Goal: Transaction & Acquisition: Purchase product/service

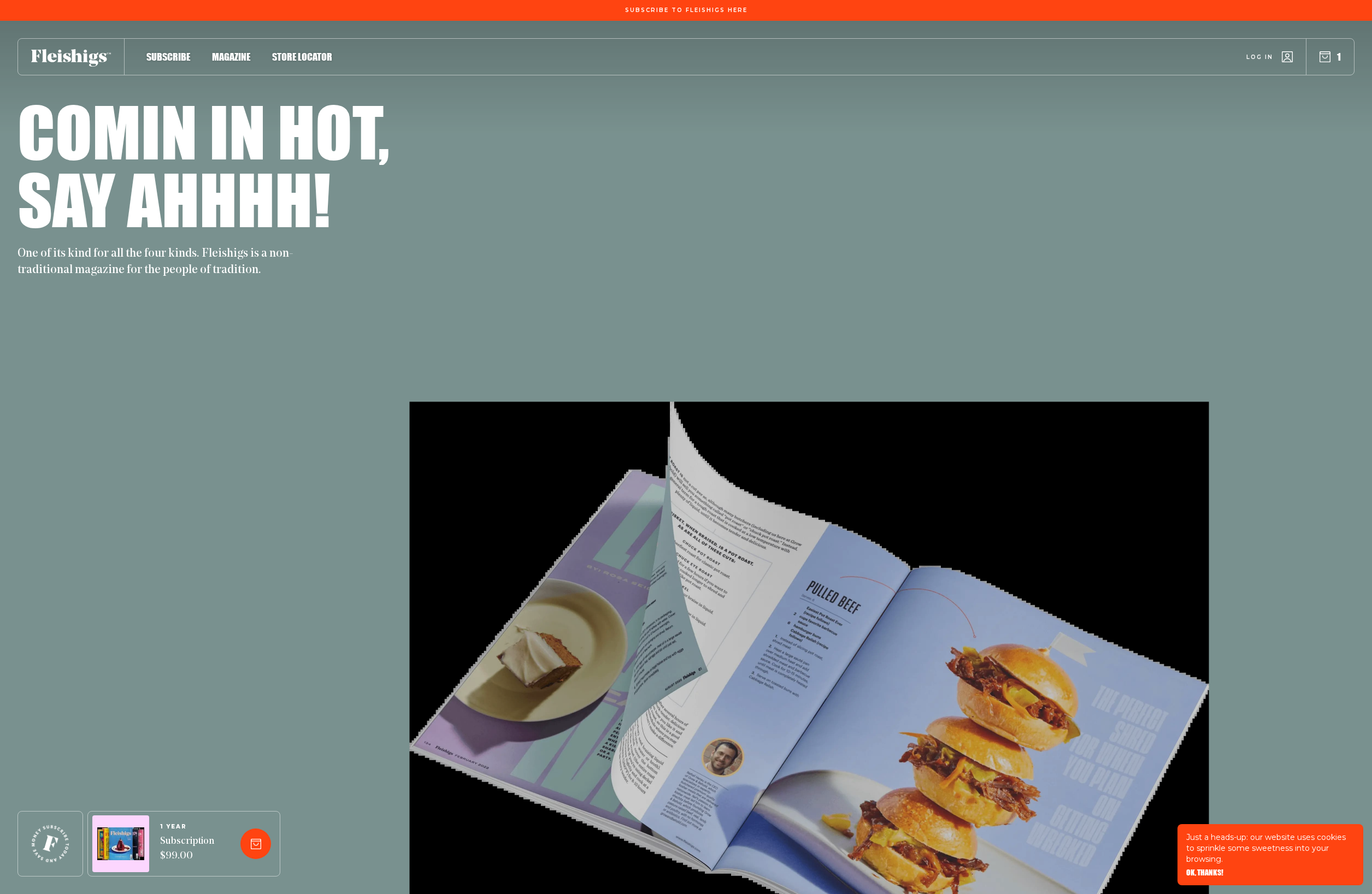
scroll to position [913, 0]
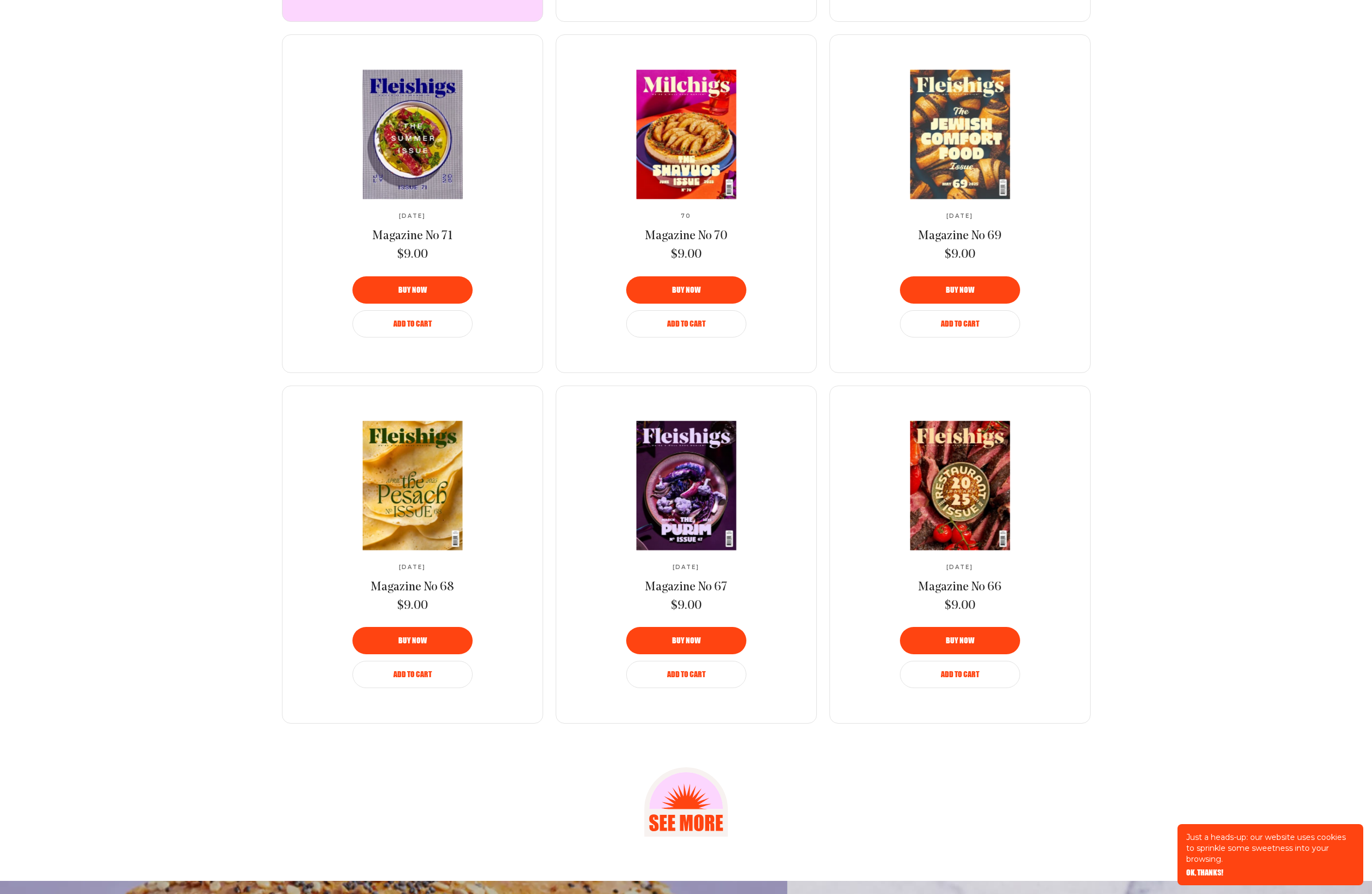
scroll to position [1608, 0]
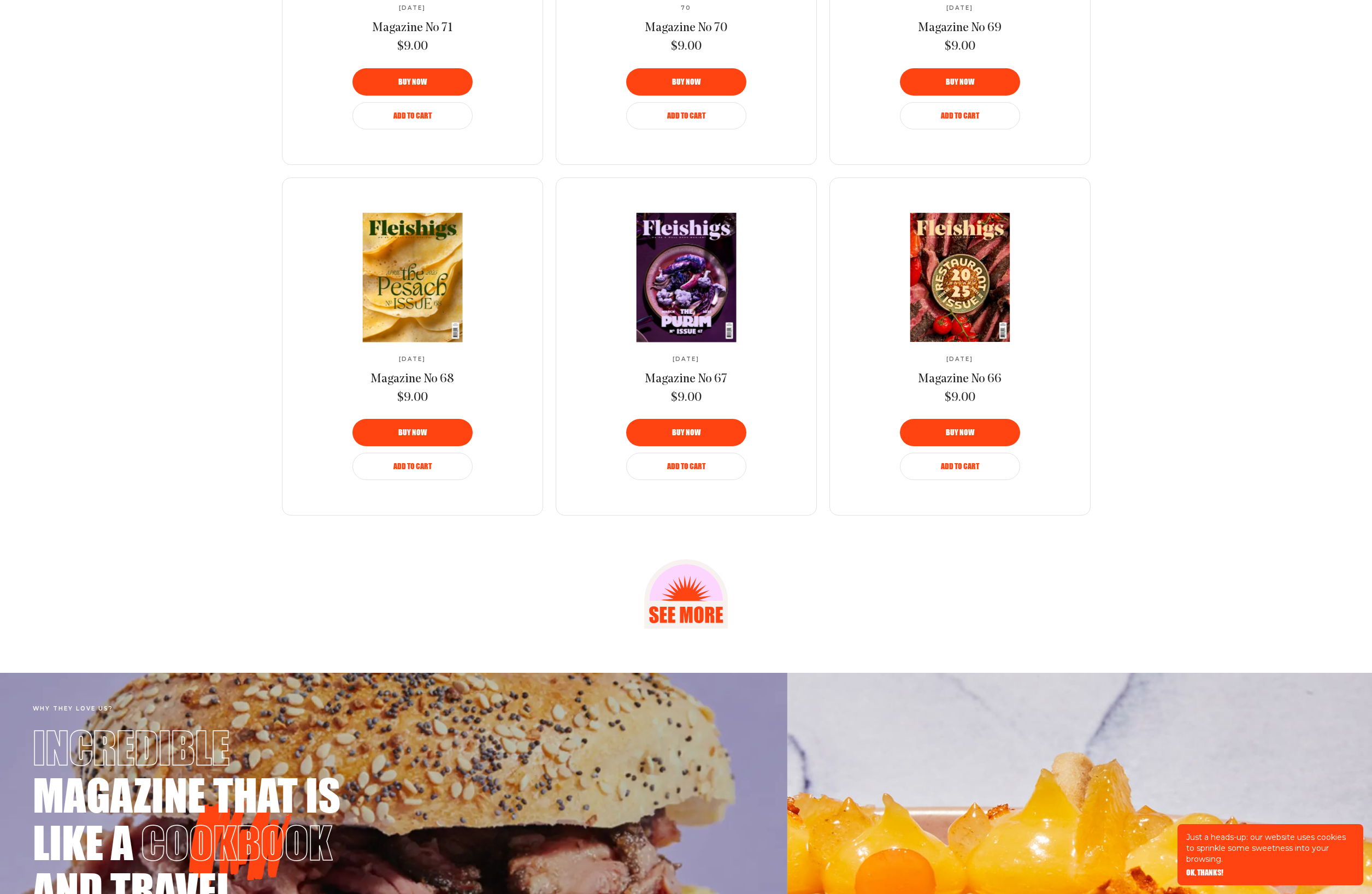
click at [690, 595] on icon at bounding box center [686, 602] width 70 height 70
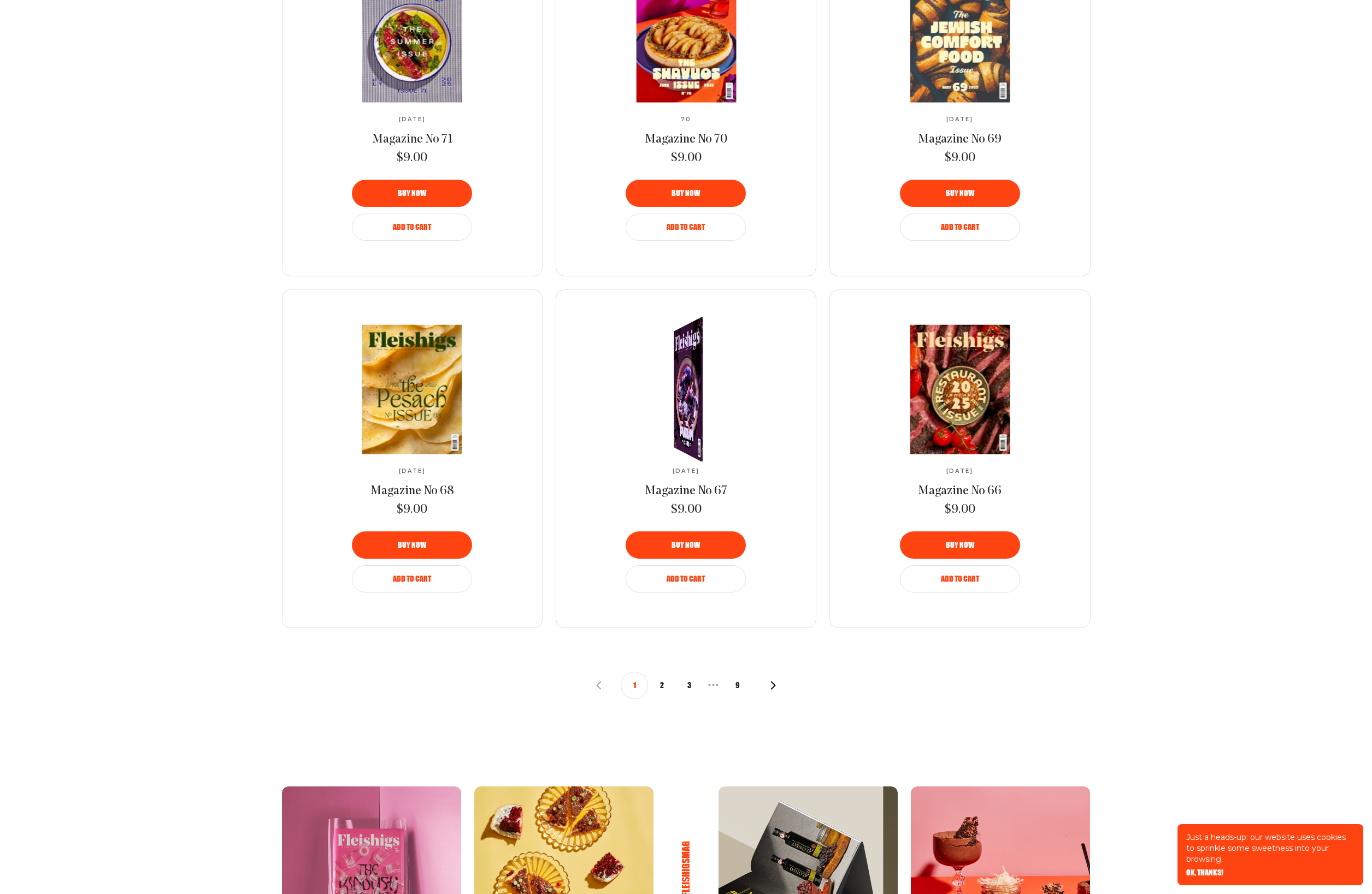
scroll to position [951, 0]
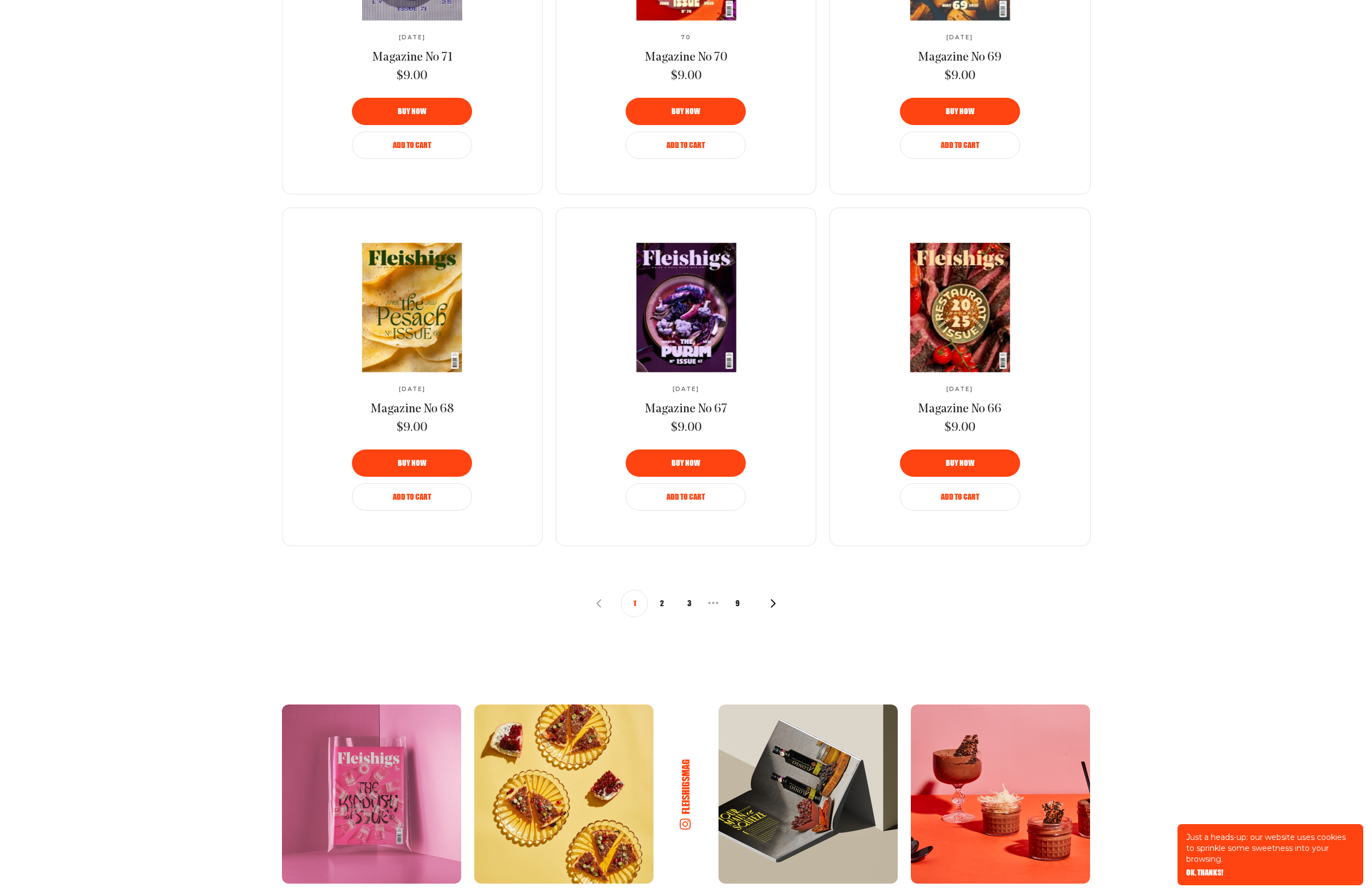
click at [774, 604] on use "button" at bounding box center [773, 603] width 5 height 8
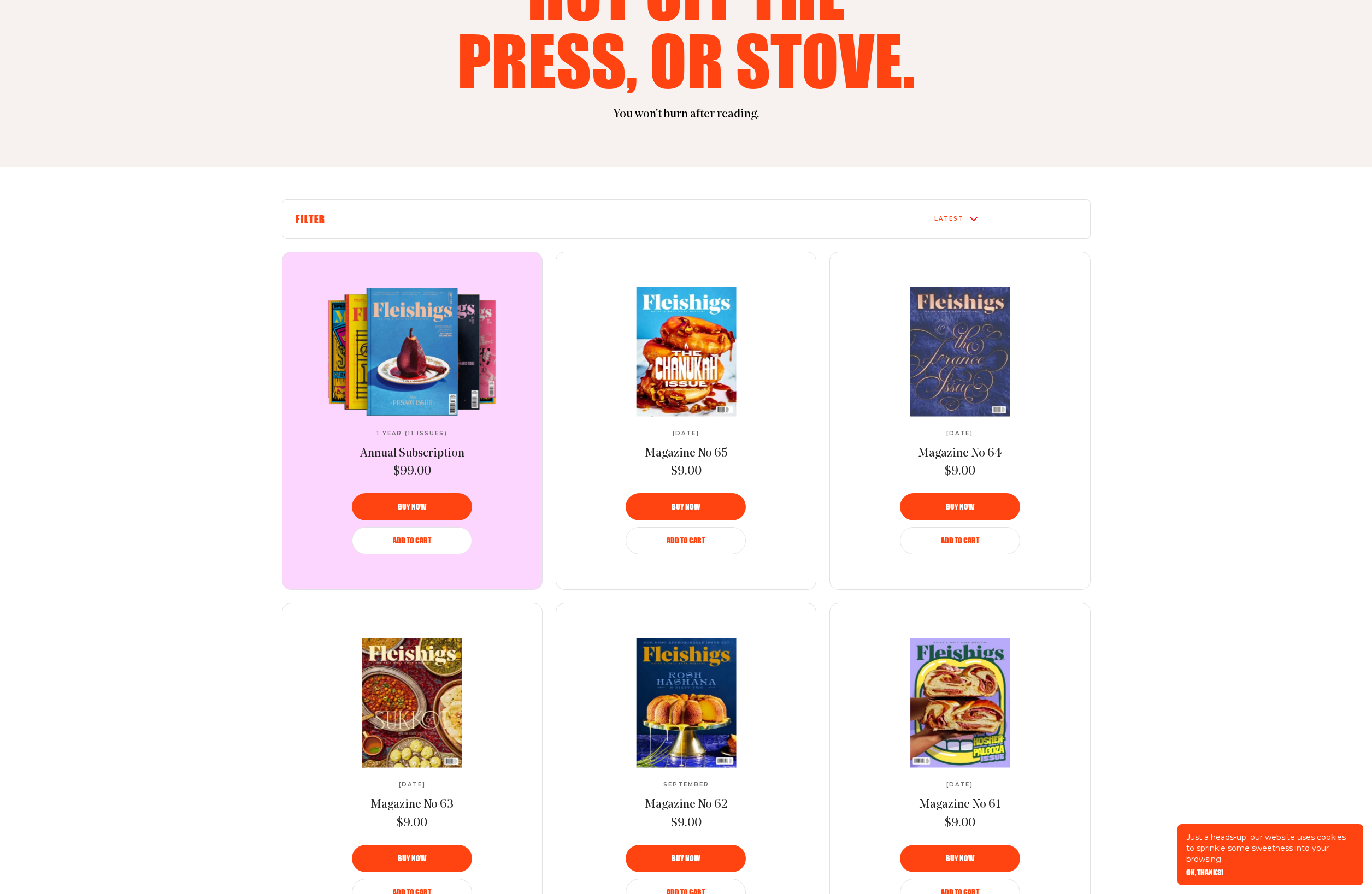
scroll to position [322, 0]
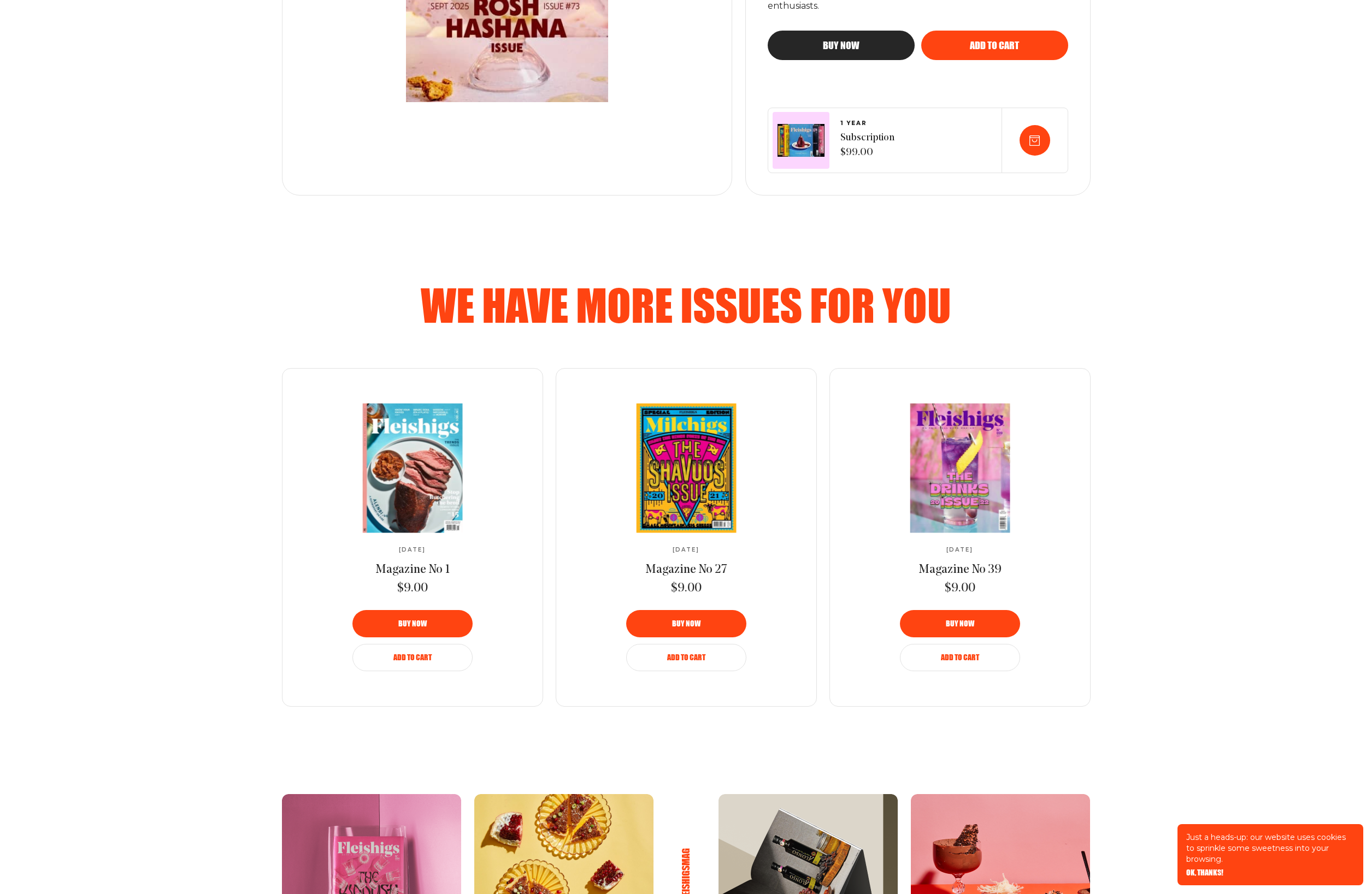
scroll to position [445, 0]
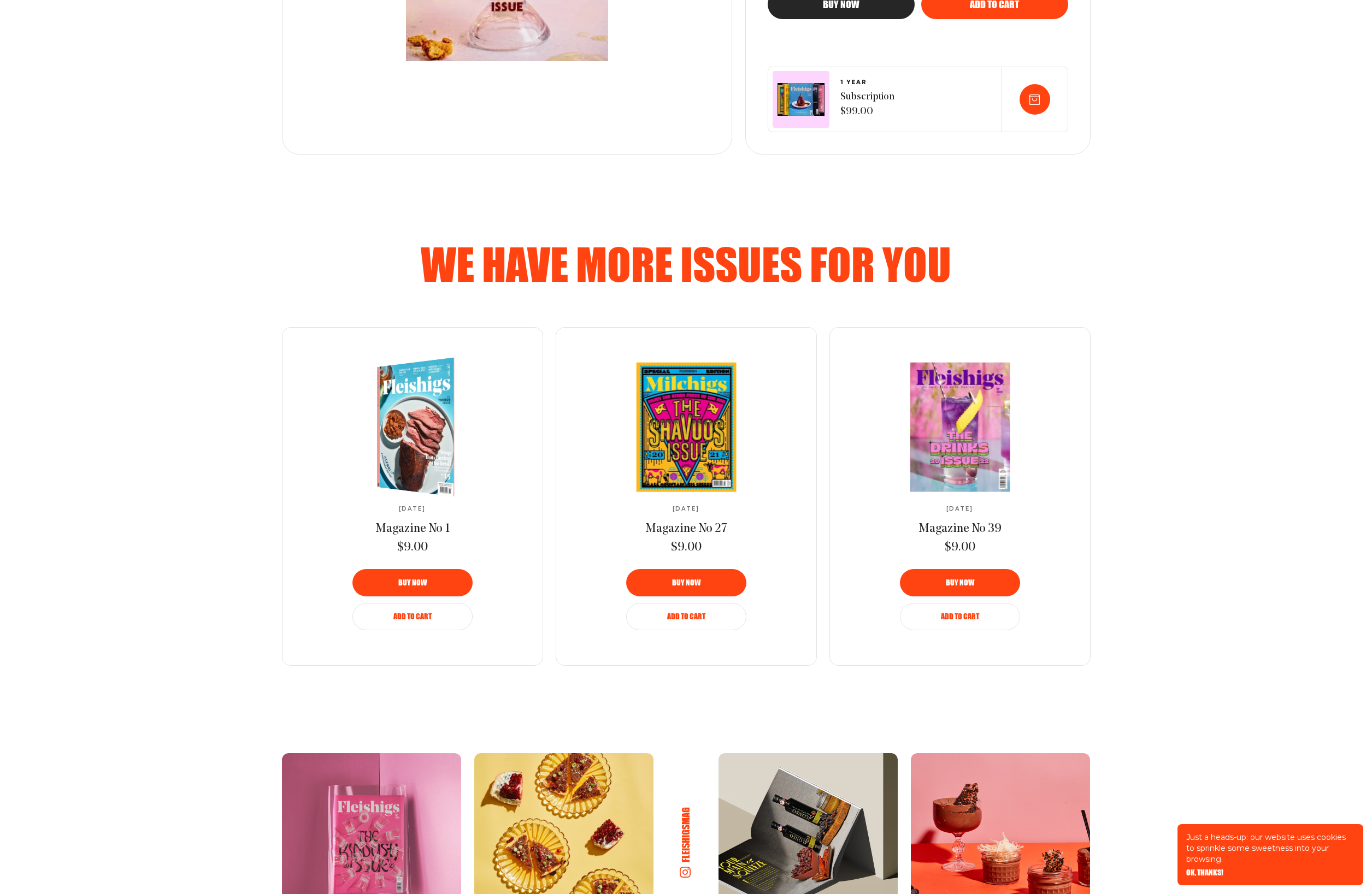
click at [432, 414] on img at bounding box center [422, 427] width 142 height 149
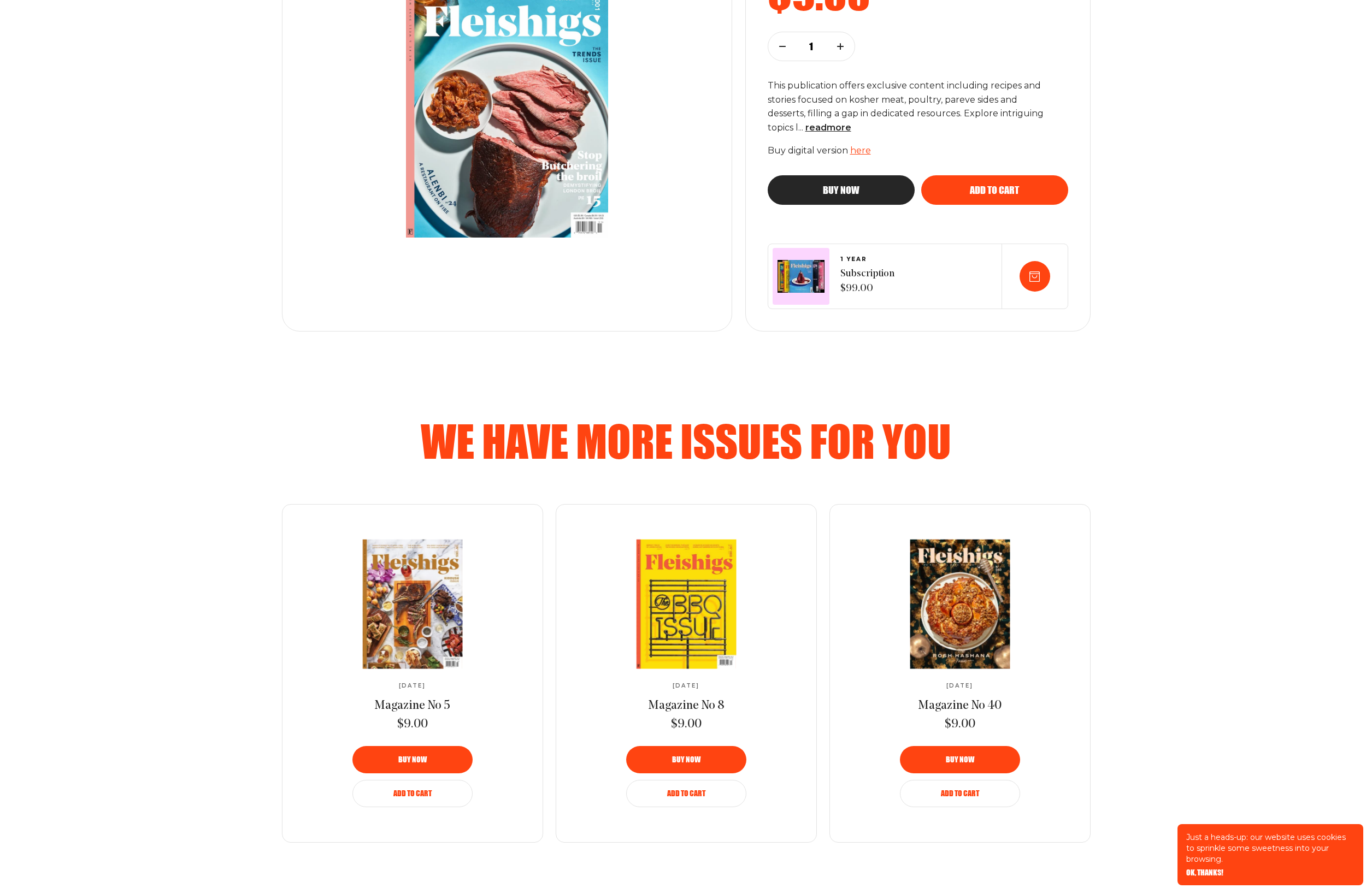
scroll to position [326, 0]
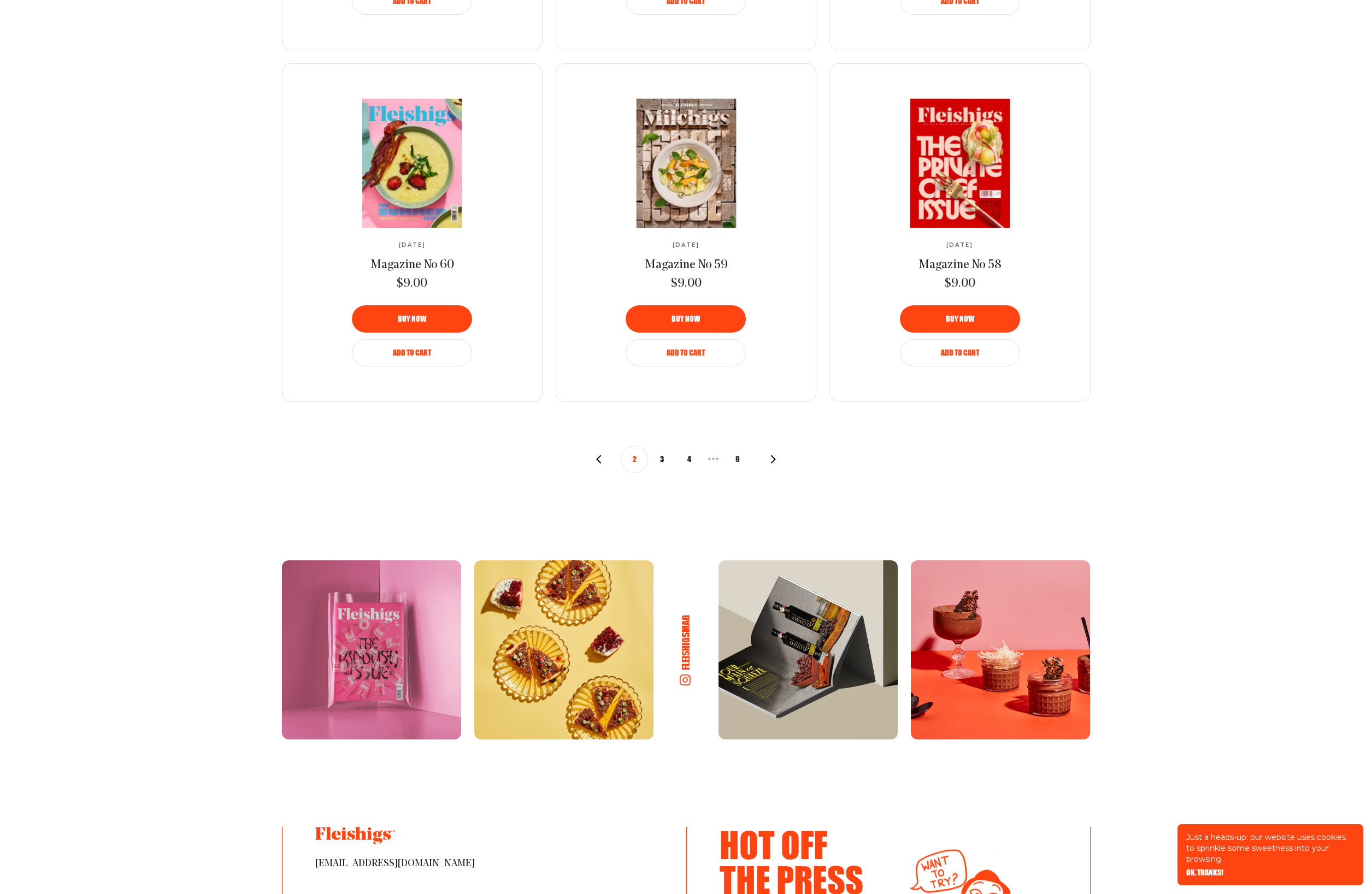
scroll to position [1032, 0]
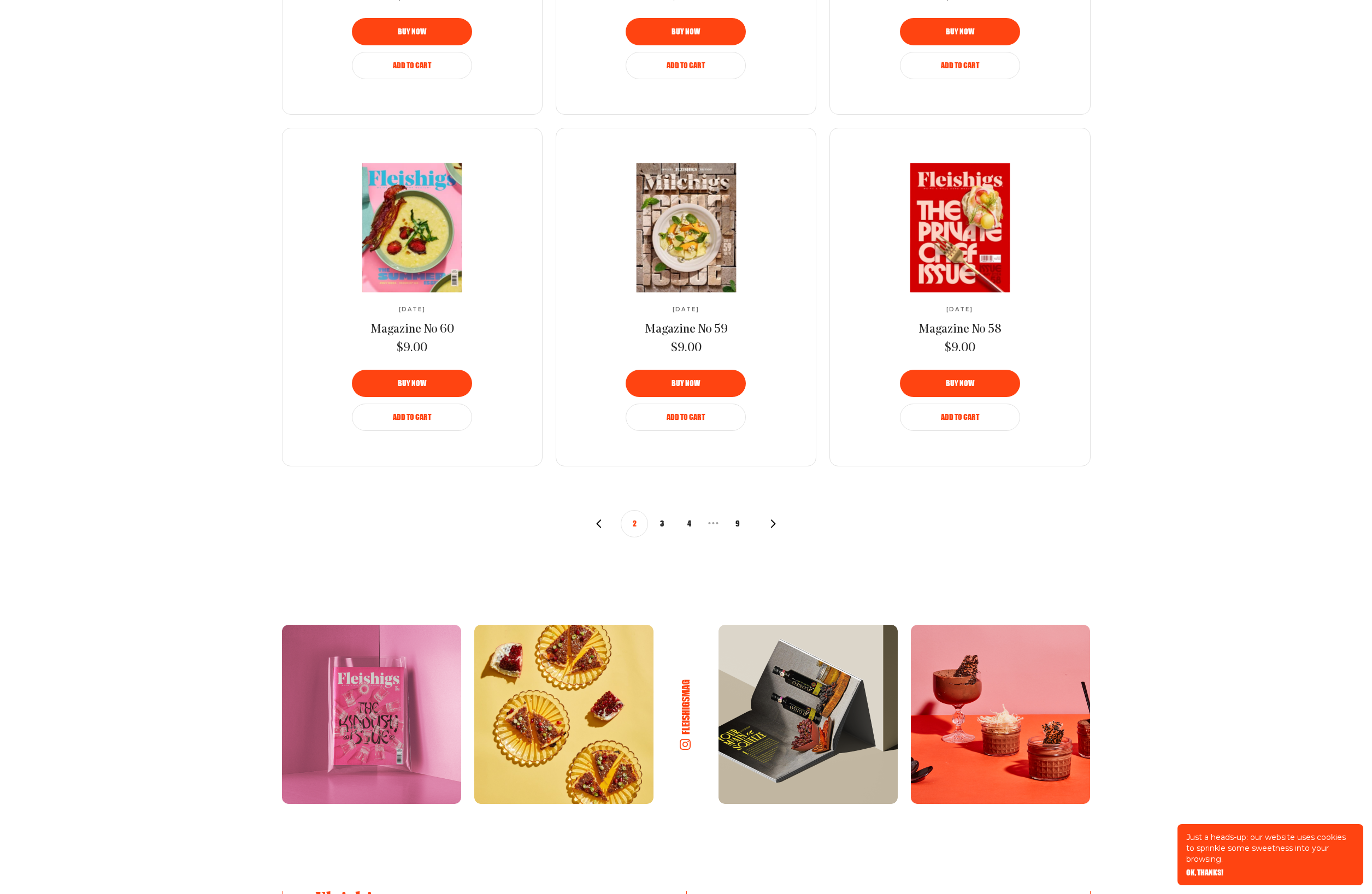
click at [776, 525] on icon "button" at bounding box center [772, 523] width 9 height 9
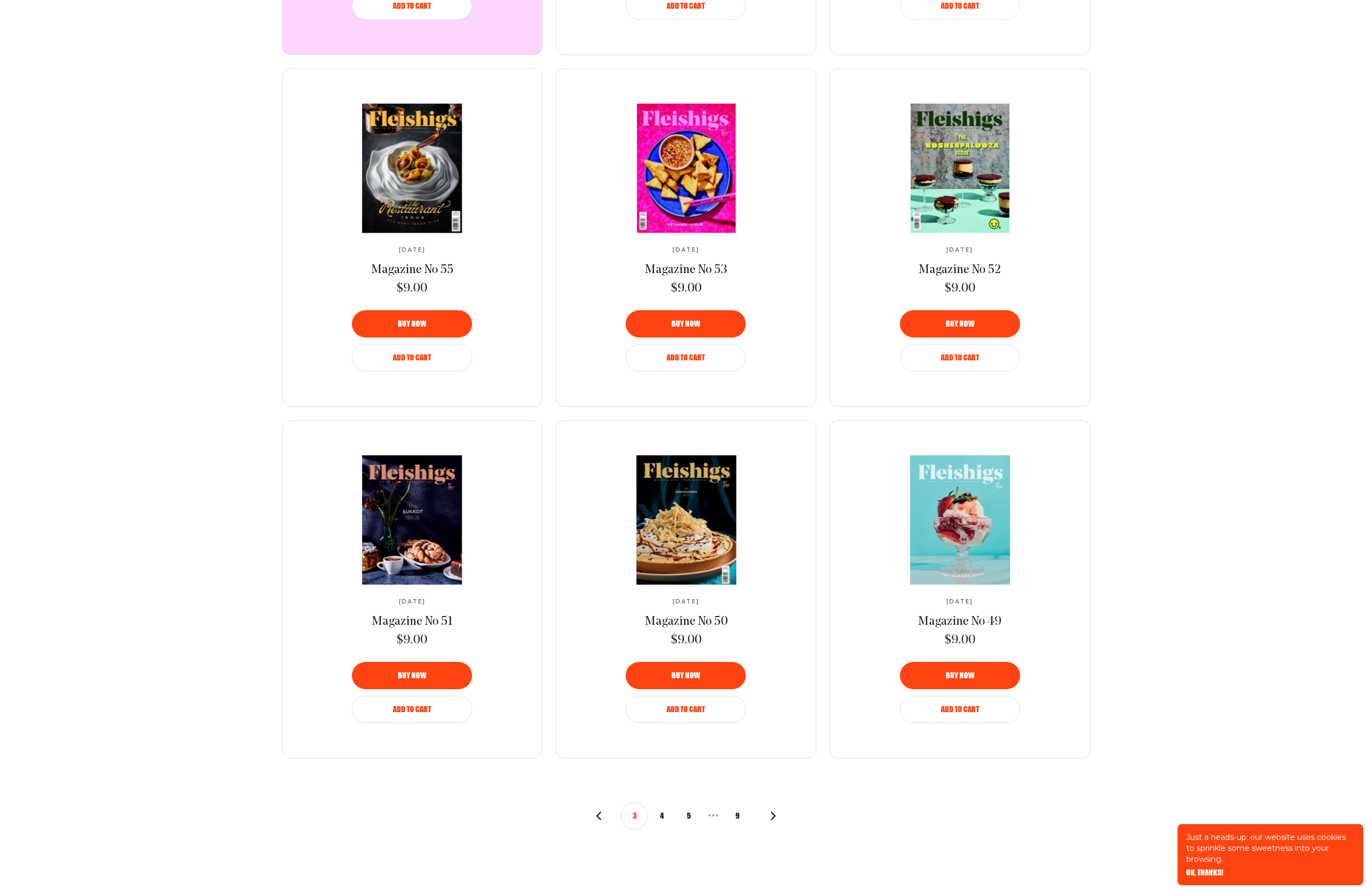
scroll to position [747, 0]
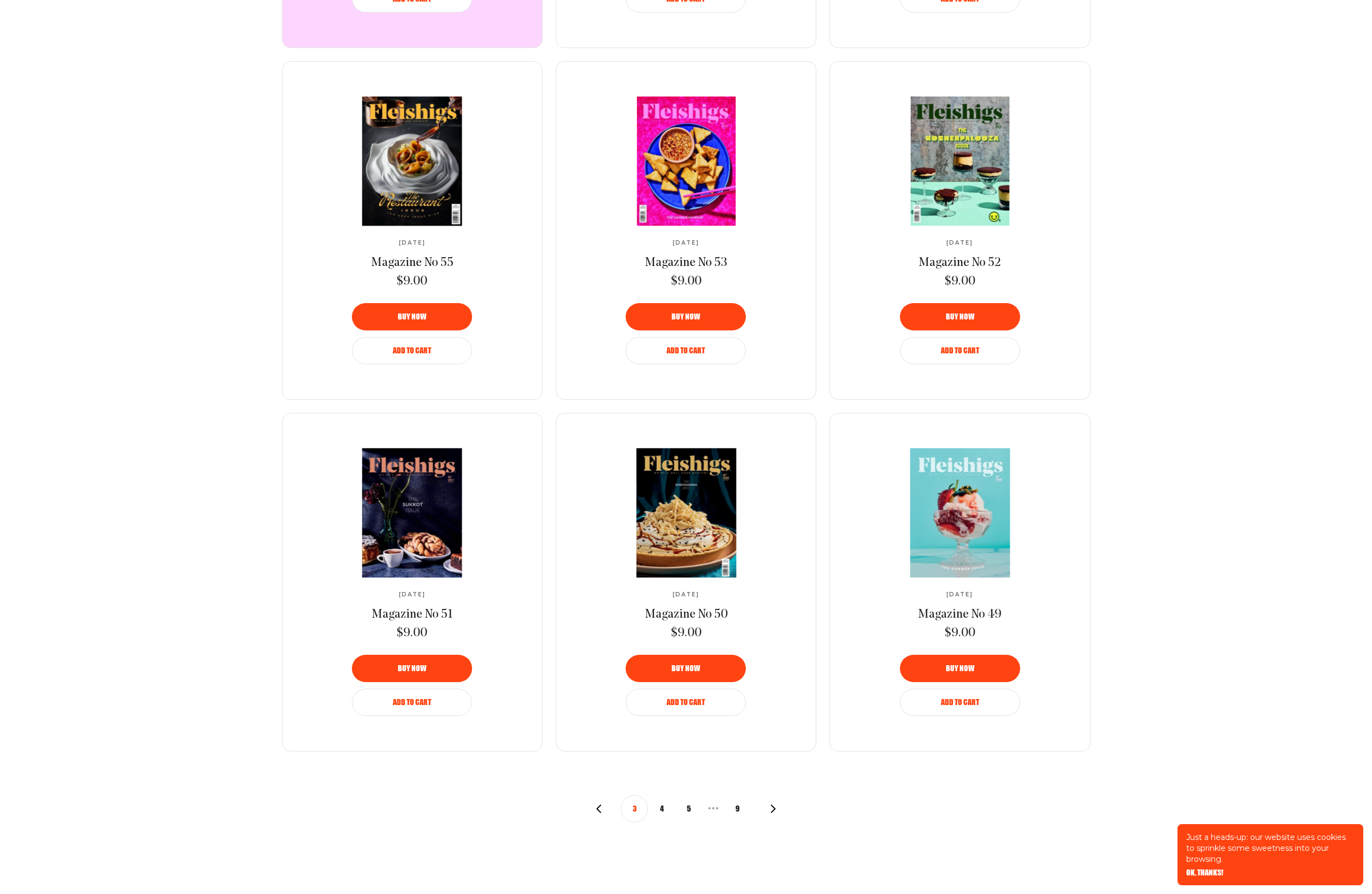
click at [665, 811] on button "4" at bounding box center [662, 809] width 27 height 27
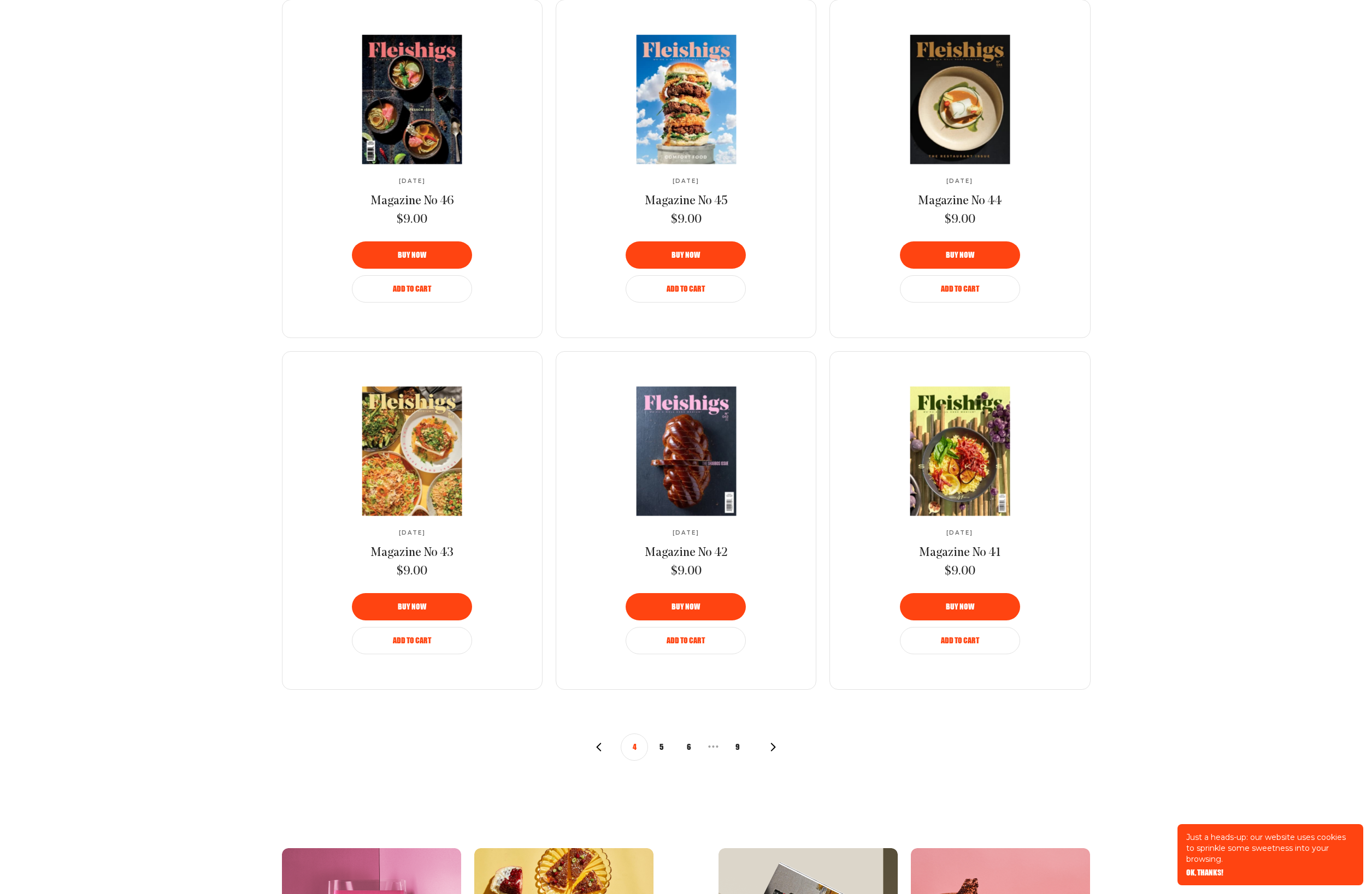
scroll to position [829, 0]
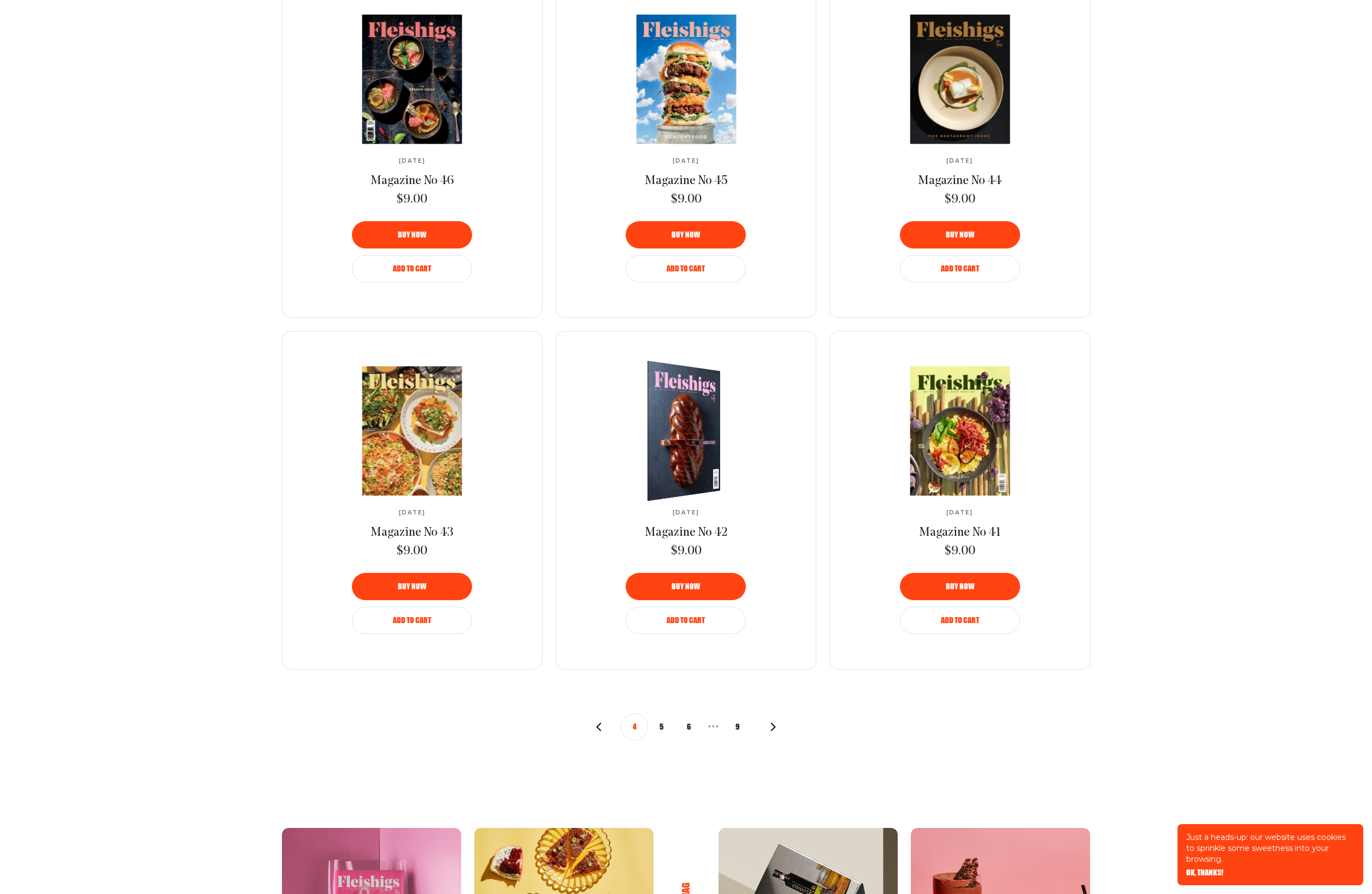
click at [699, 437] on img at bounding box center [677, 431] width 134 height 151
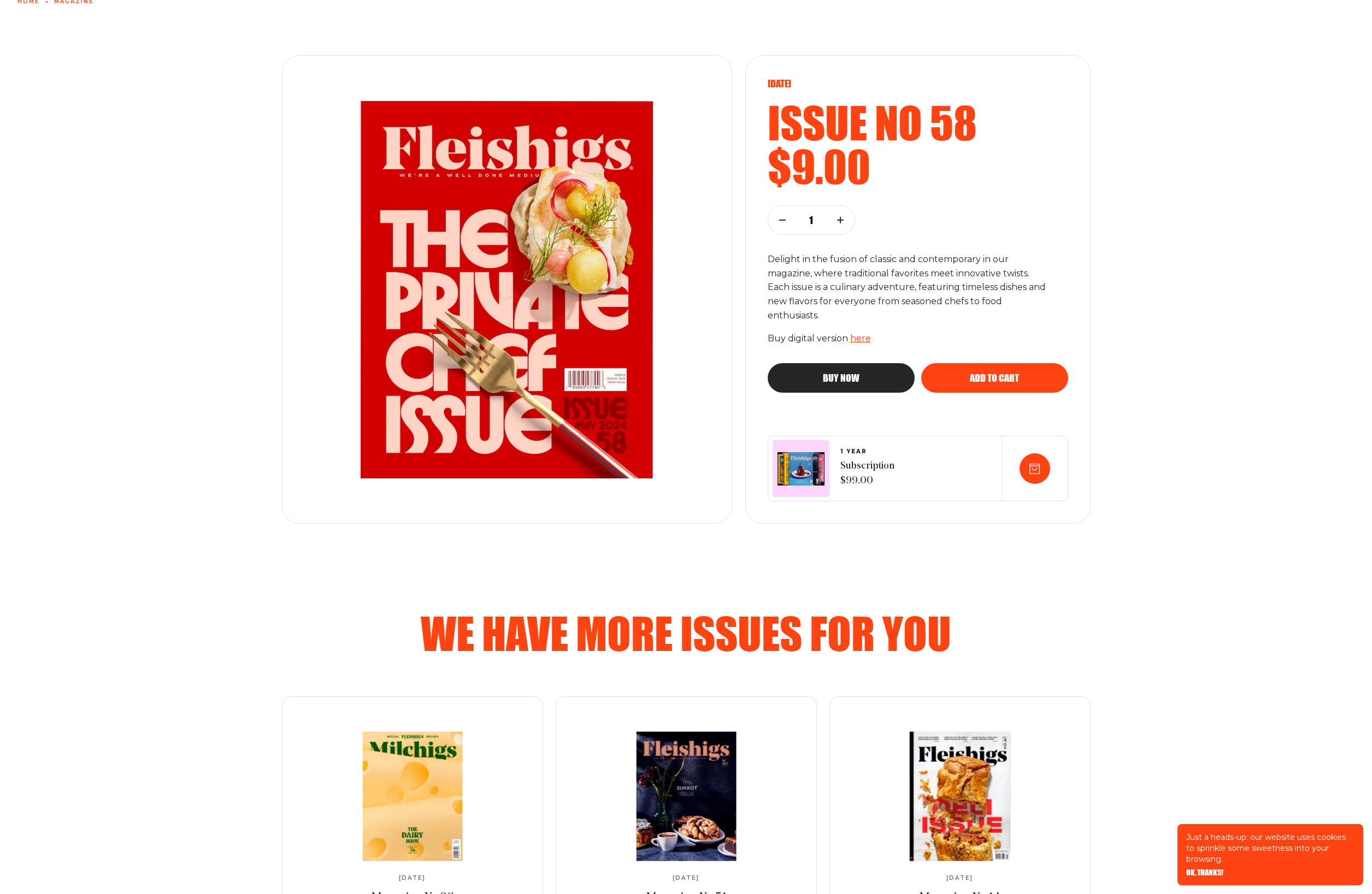
scroll to position [51, 0]
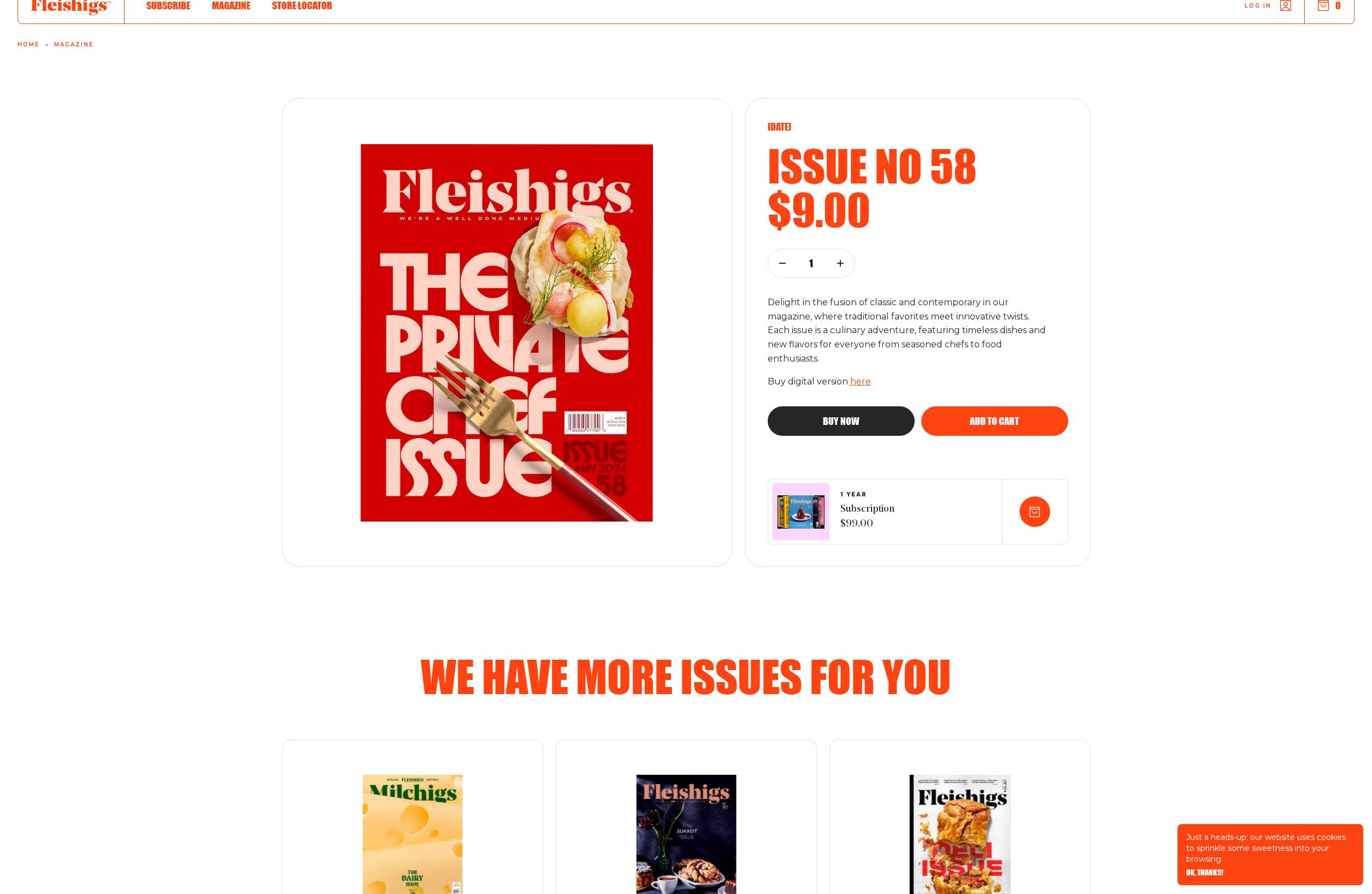
click at [1009, 426] on button "Add to cart" at bounding box center [994, 421] width 147 height 29
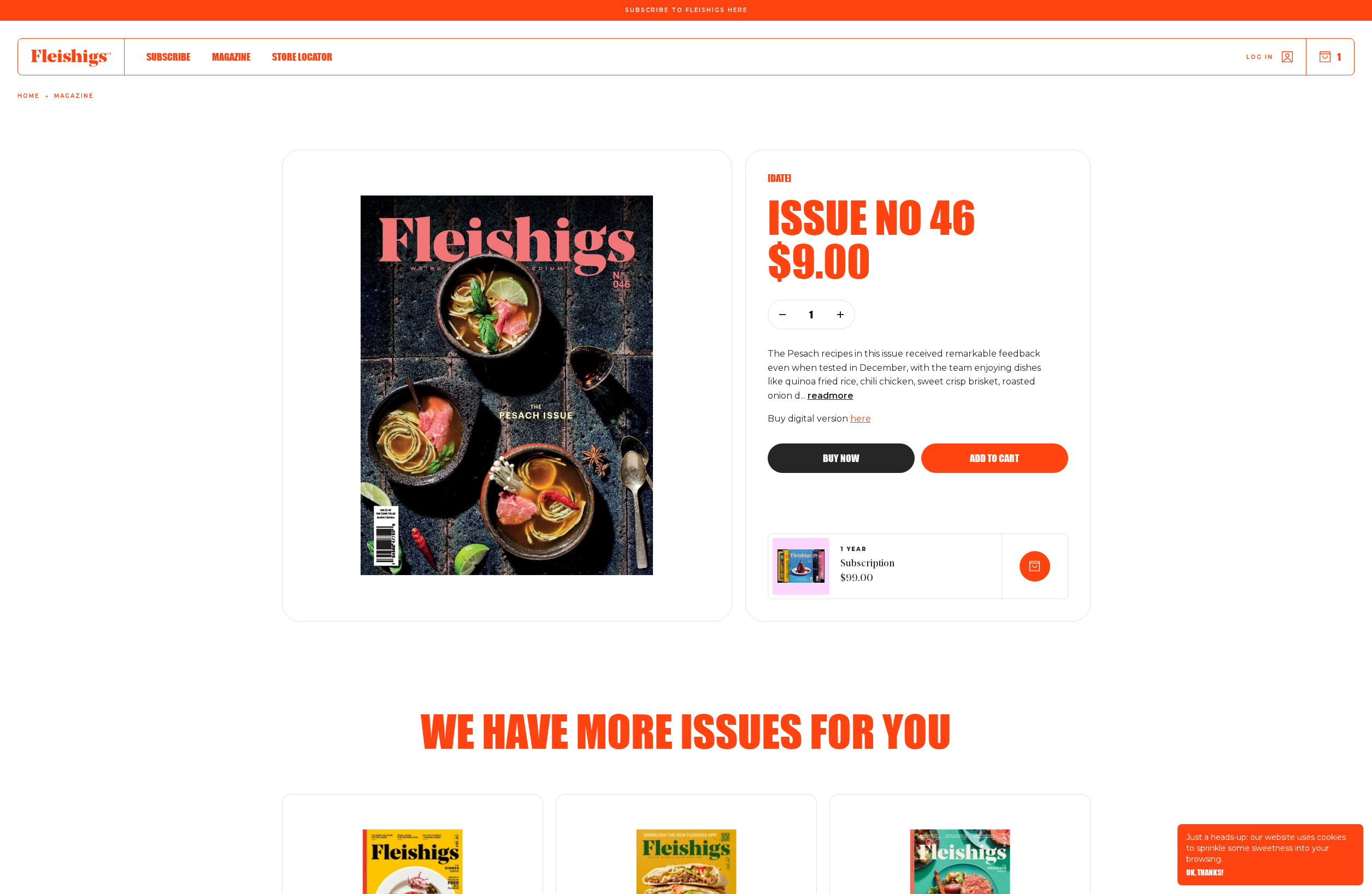
drag, startPoint x: 1167, startPoint y: 234, endPoint x: 1230, endPoint y: 87, distance: 159.9
click at [1168, 234] on div "[DATE] Issue no 46 $9.00 1 The Pesach recipes in this issue received remarkable…" at bounding box center [686, 369] width 1372 height 504
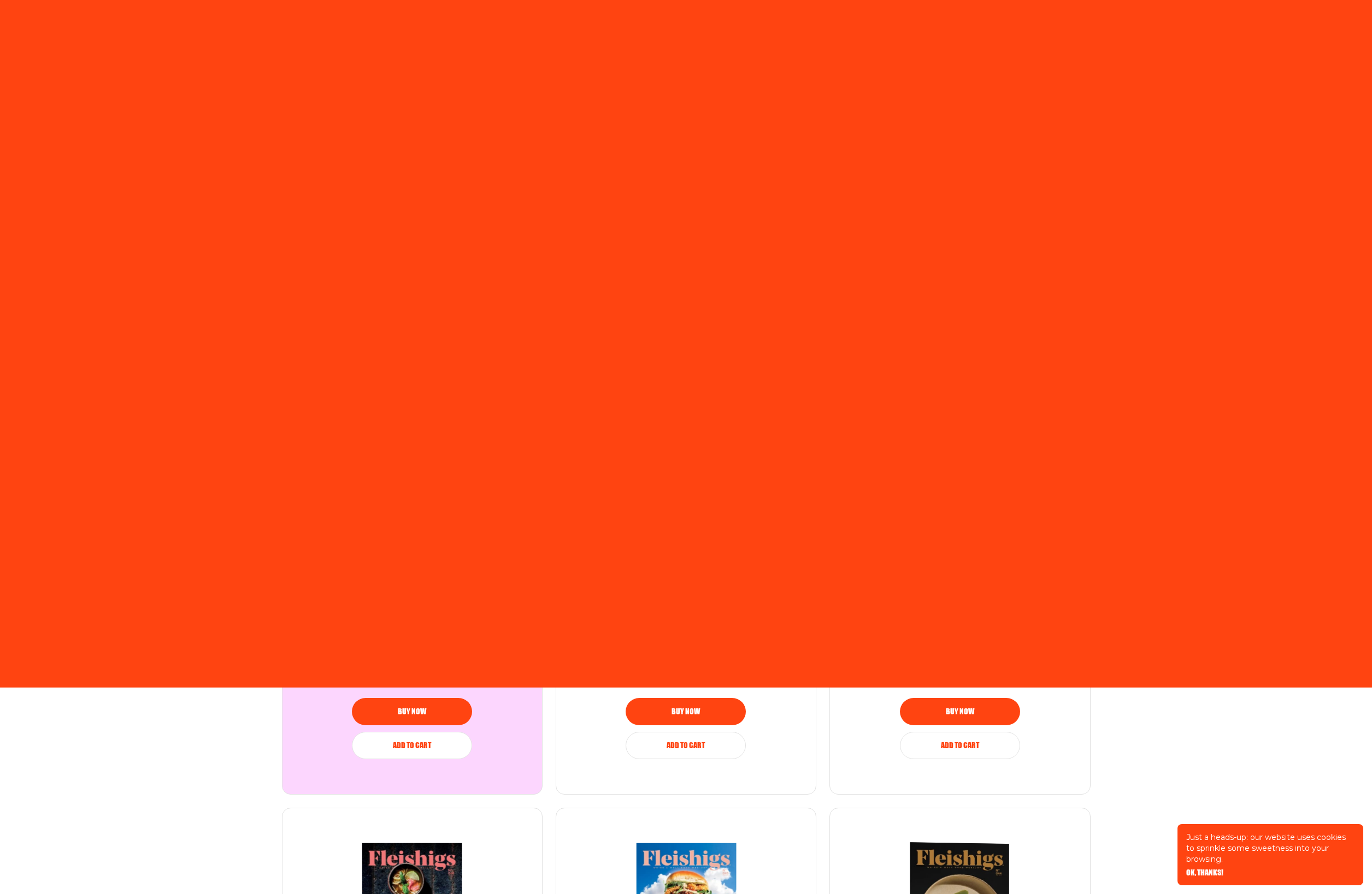
scroll to position [829, 0]
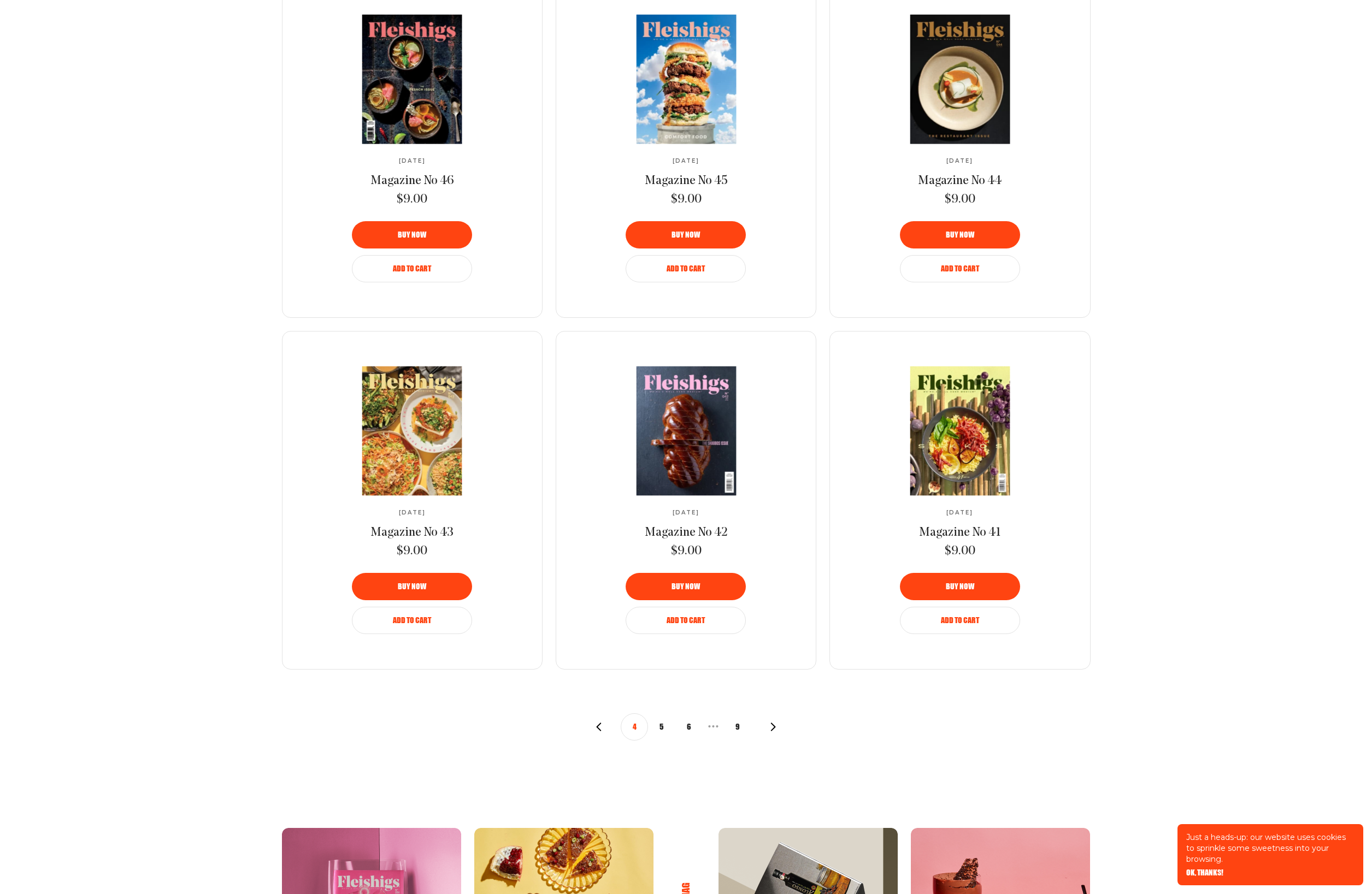
click at [664, 724] on button "5" at bounding box center [662, 727] width 27 height 27
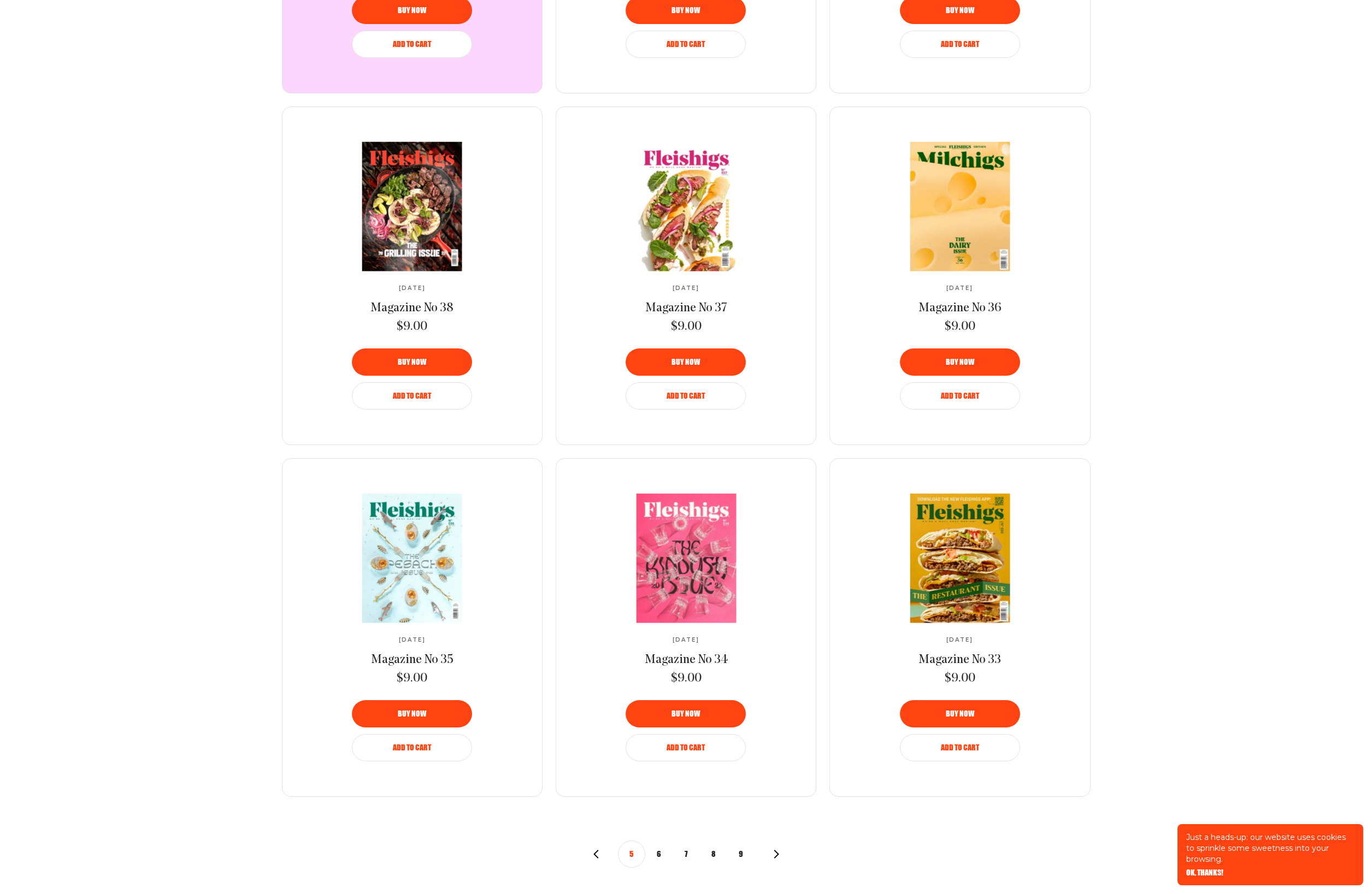
scroll to position [740, 0]
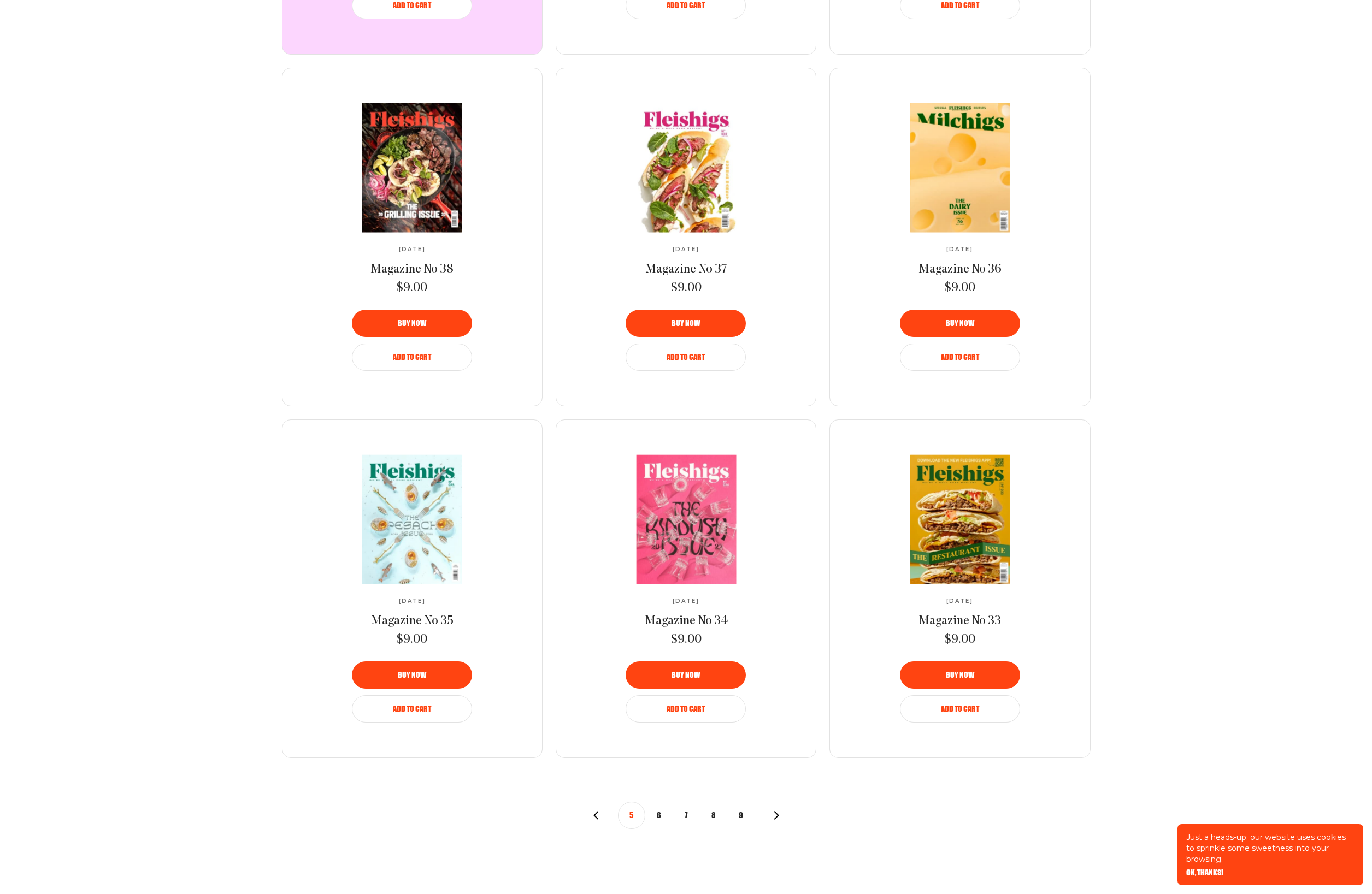
click at [654, 811] on button "6" at bounding box center [658, 815] width 27 height 27
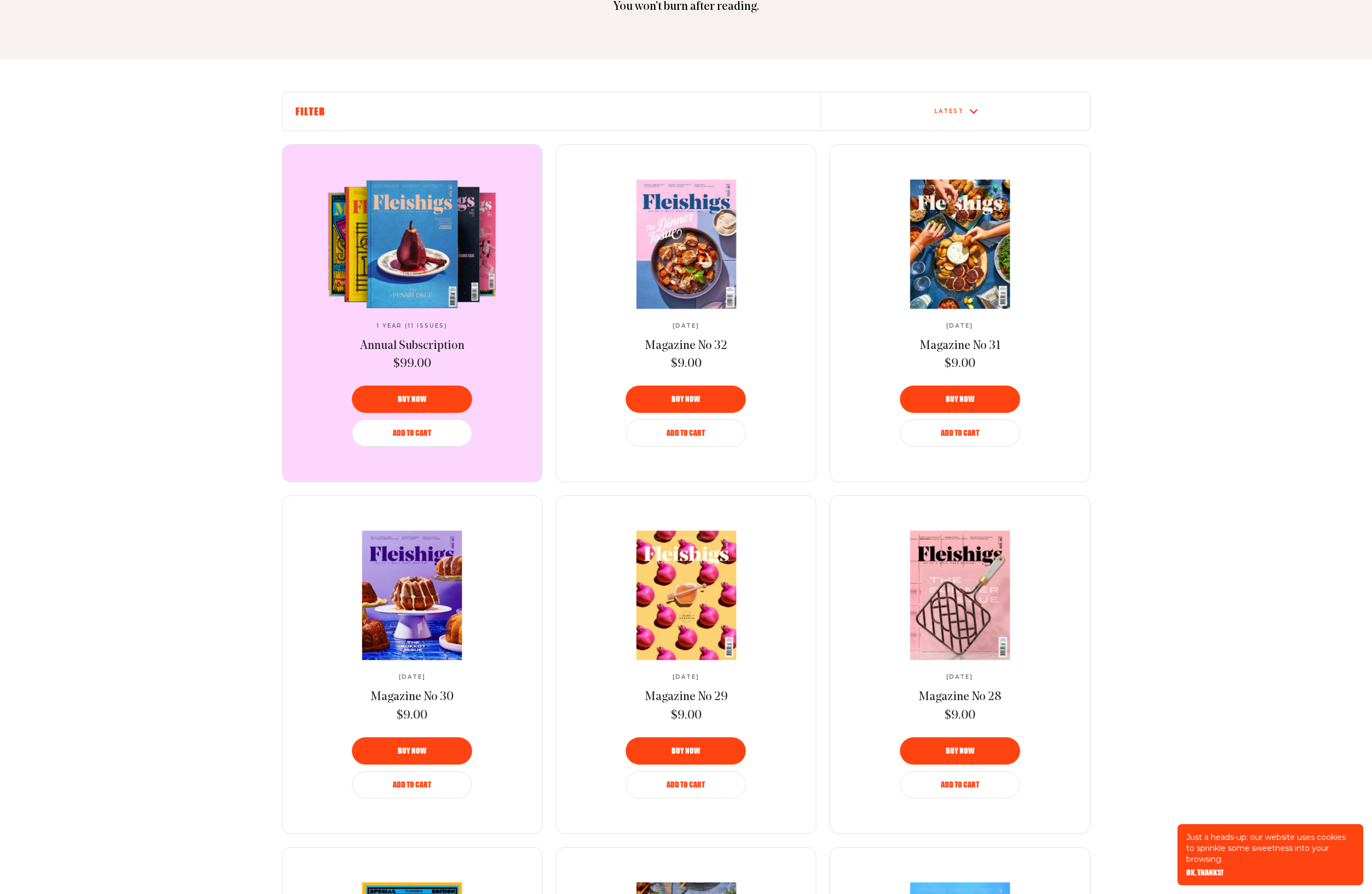
scroll to position [460, 0]
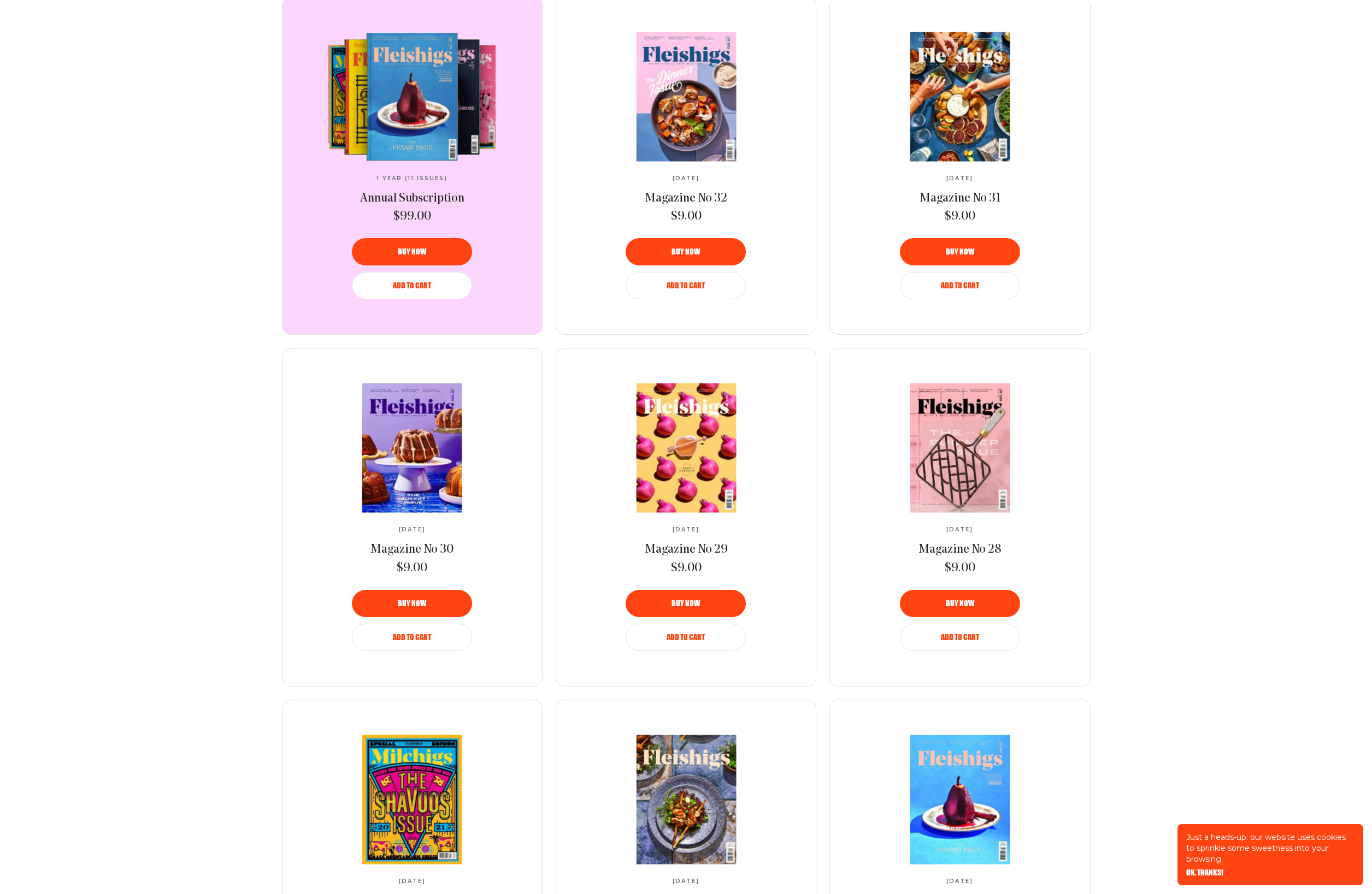
click at [1122, 487] on section "Filter Latest 1 Year (11 Issues) Annual Subscription $99.00 Buy now Add to Cart…" at bounding box center [686, 527] width 874 height 1165
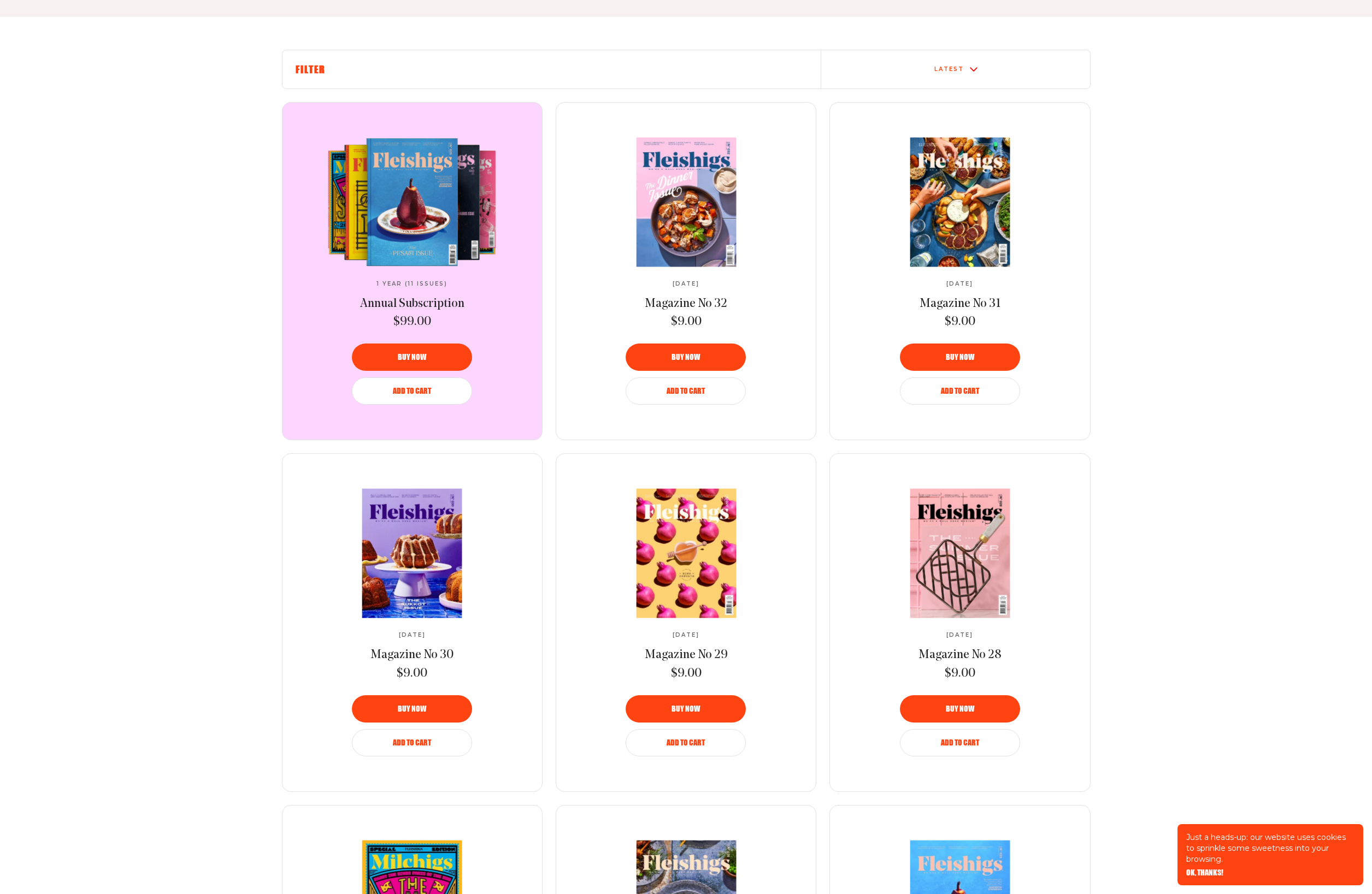
scroll to position [0, 0]
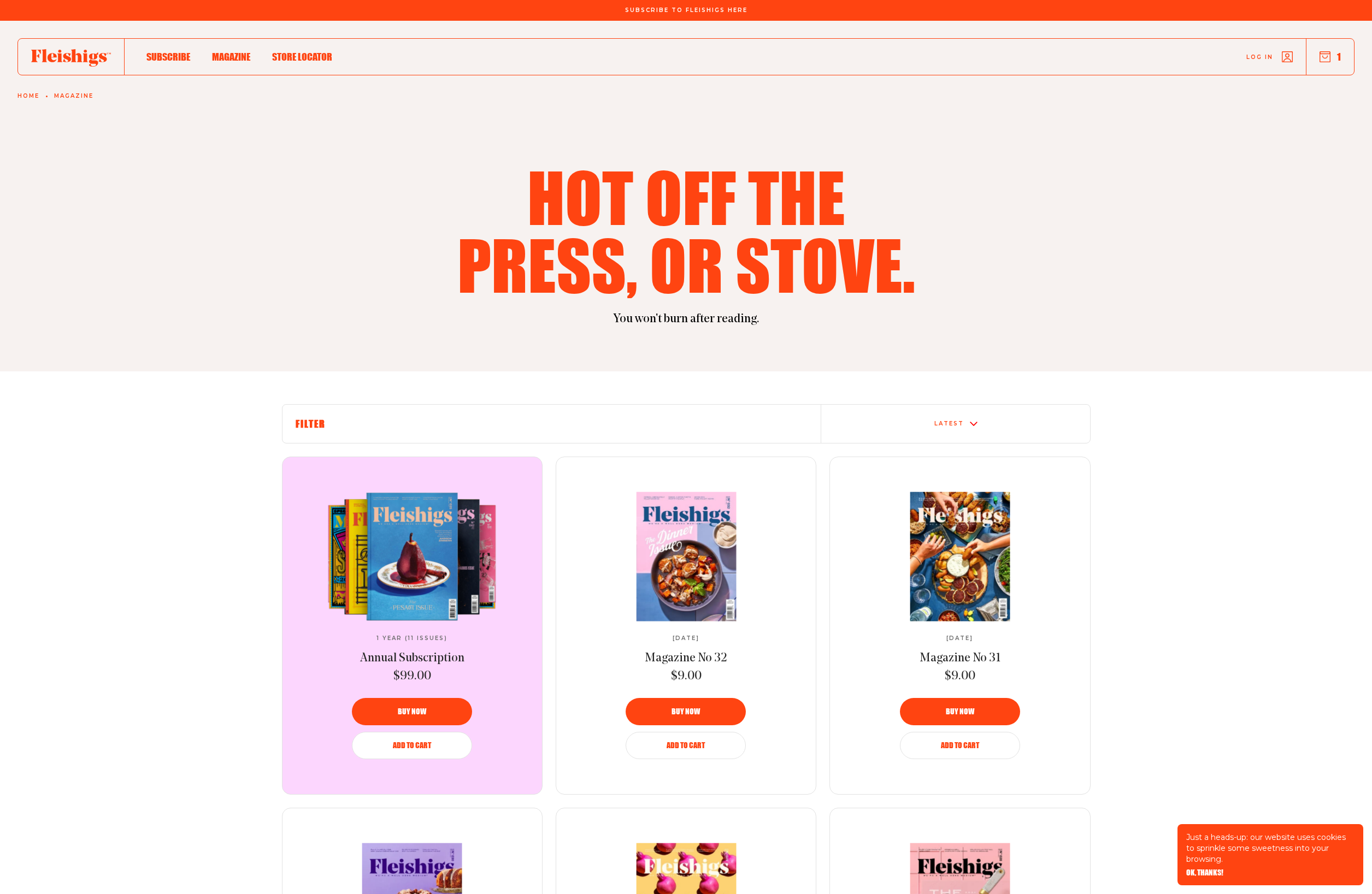
click at [930, 422] on div "Latest" at bounding box center [956, 423] width 260 height 9
click at [930, 422] on div "Latest" at bounding box center [956, 423] width 260 height 9
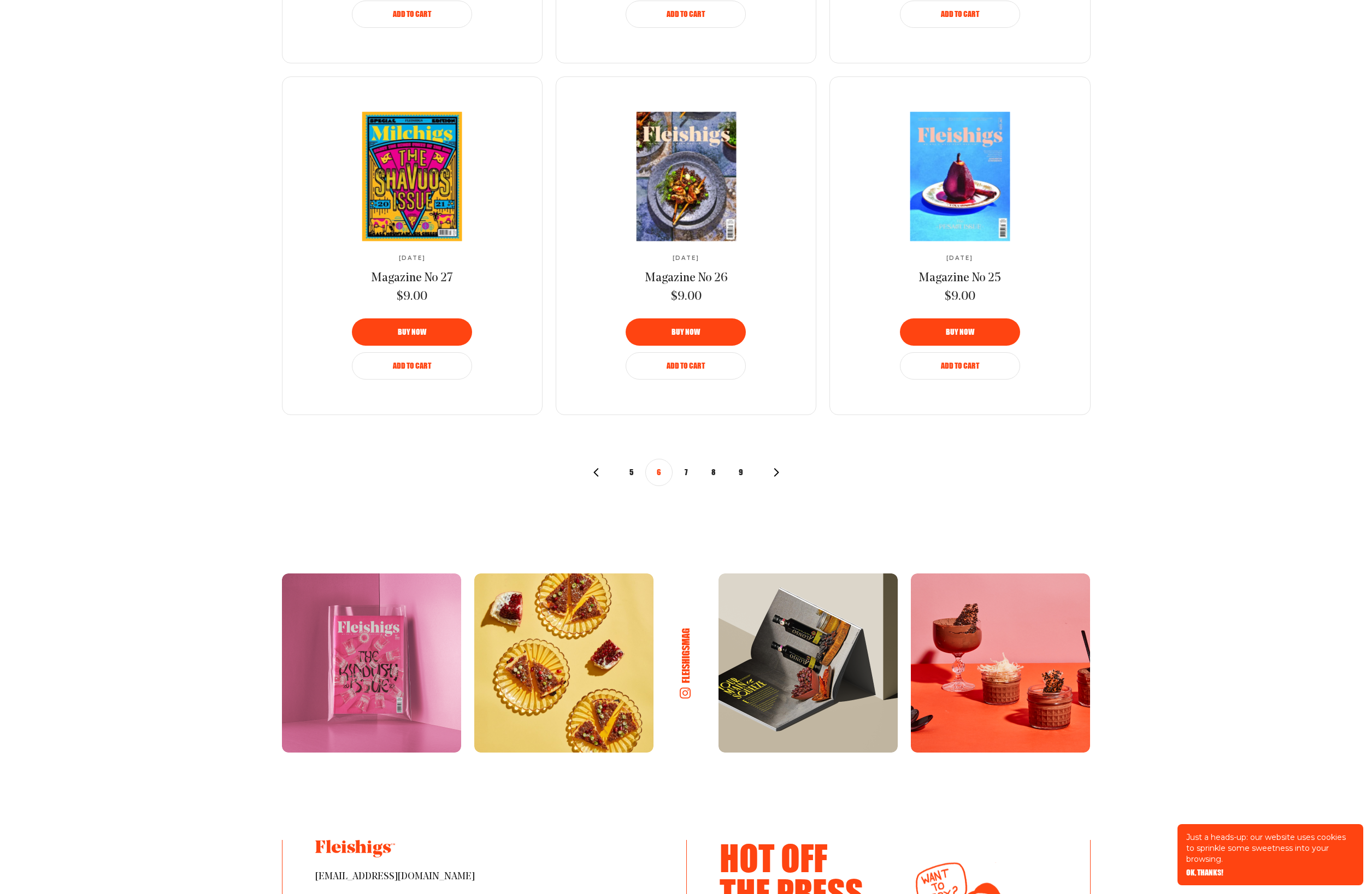
scroll to position [914, 0]
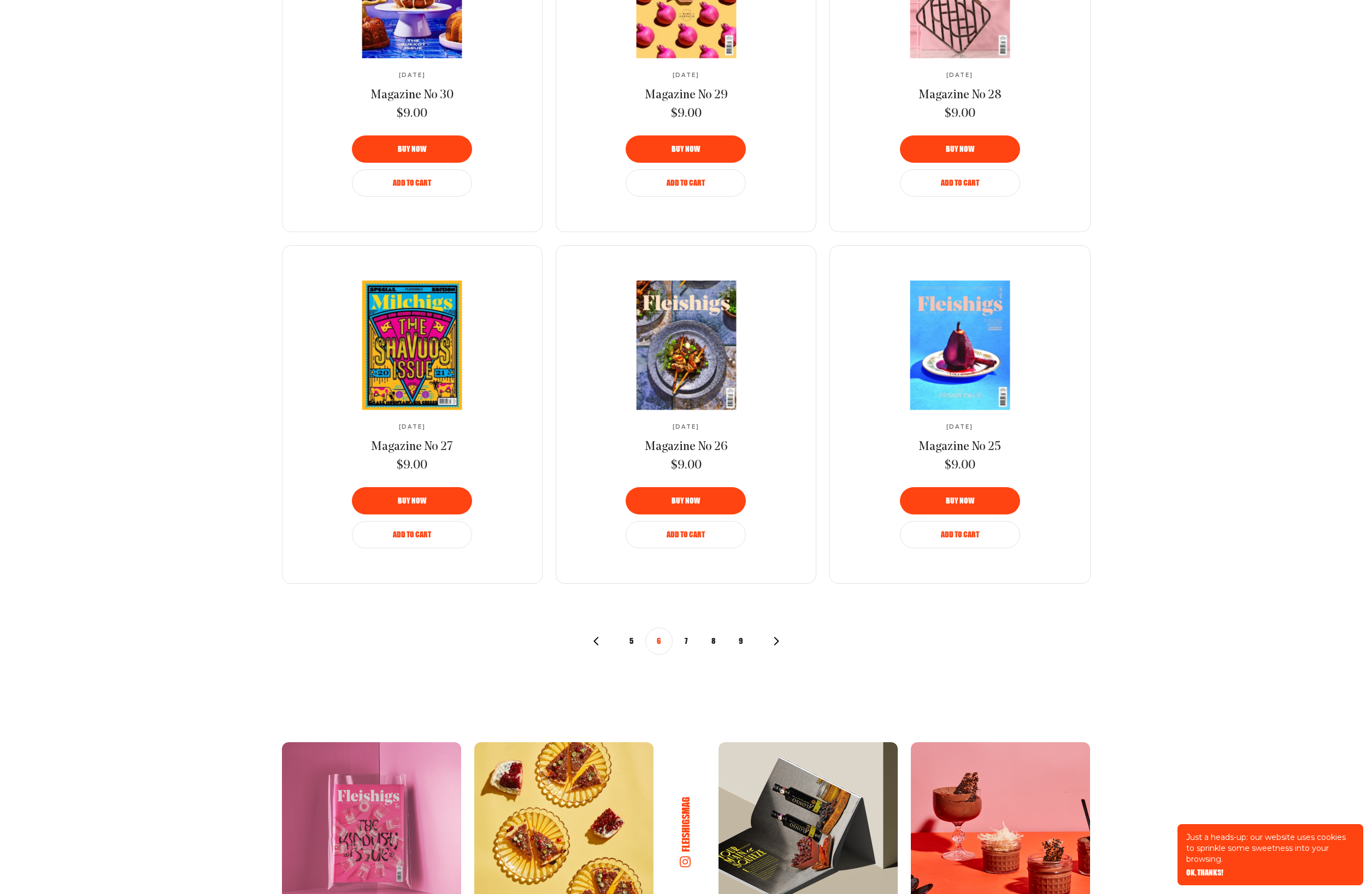
click at [690, 644] on button "7" at bounding box center [686, 641] width 27 height 27
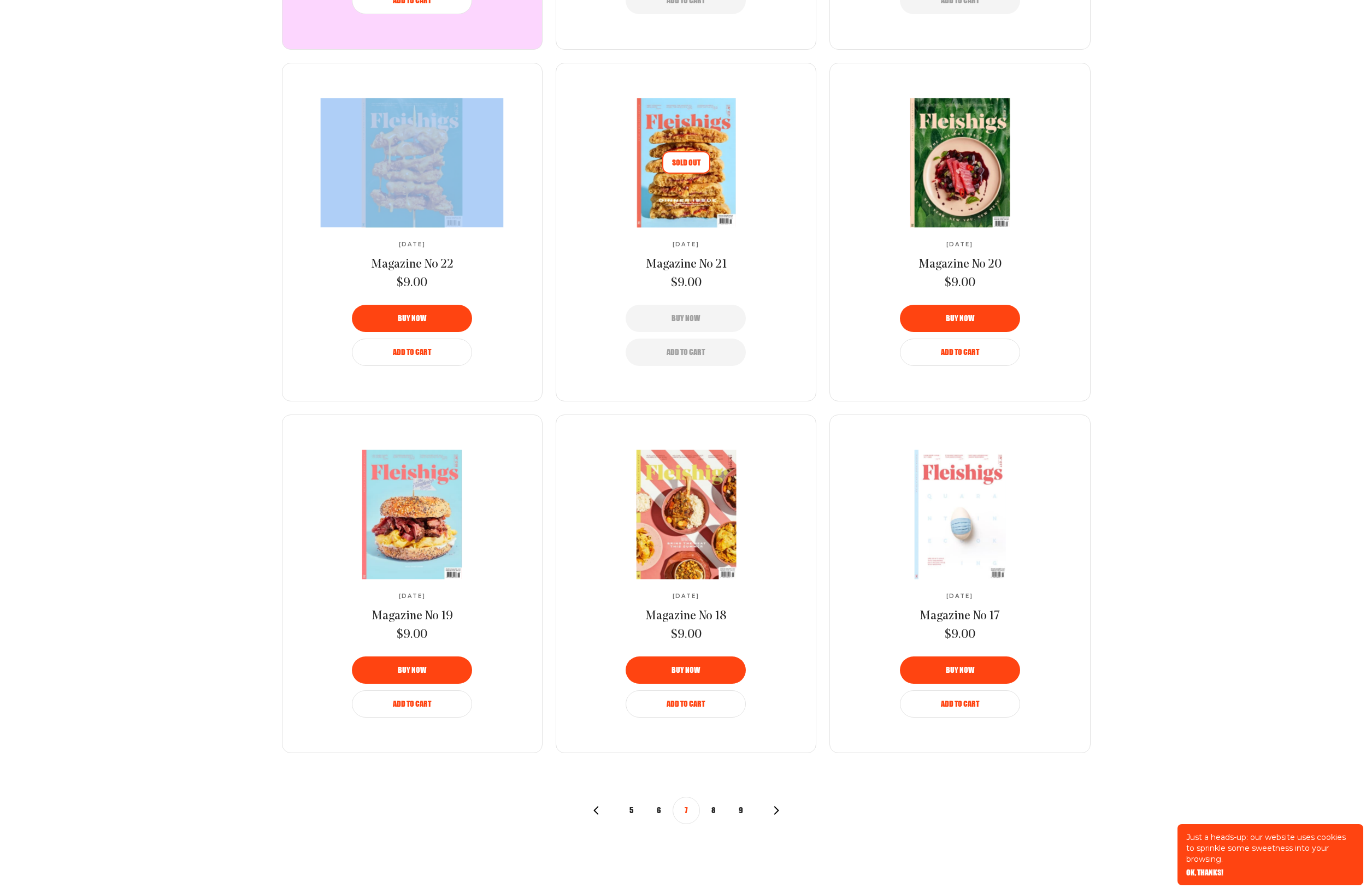
scroll to position [876, 0]
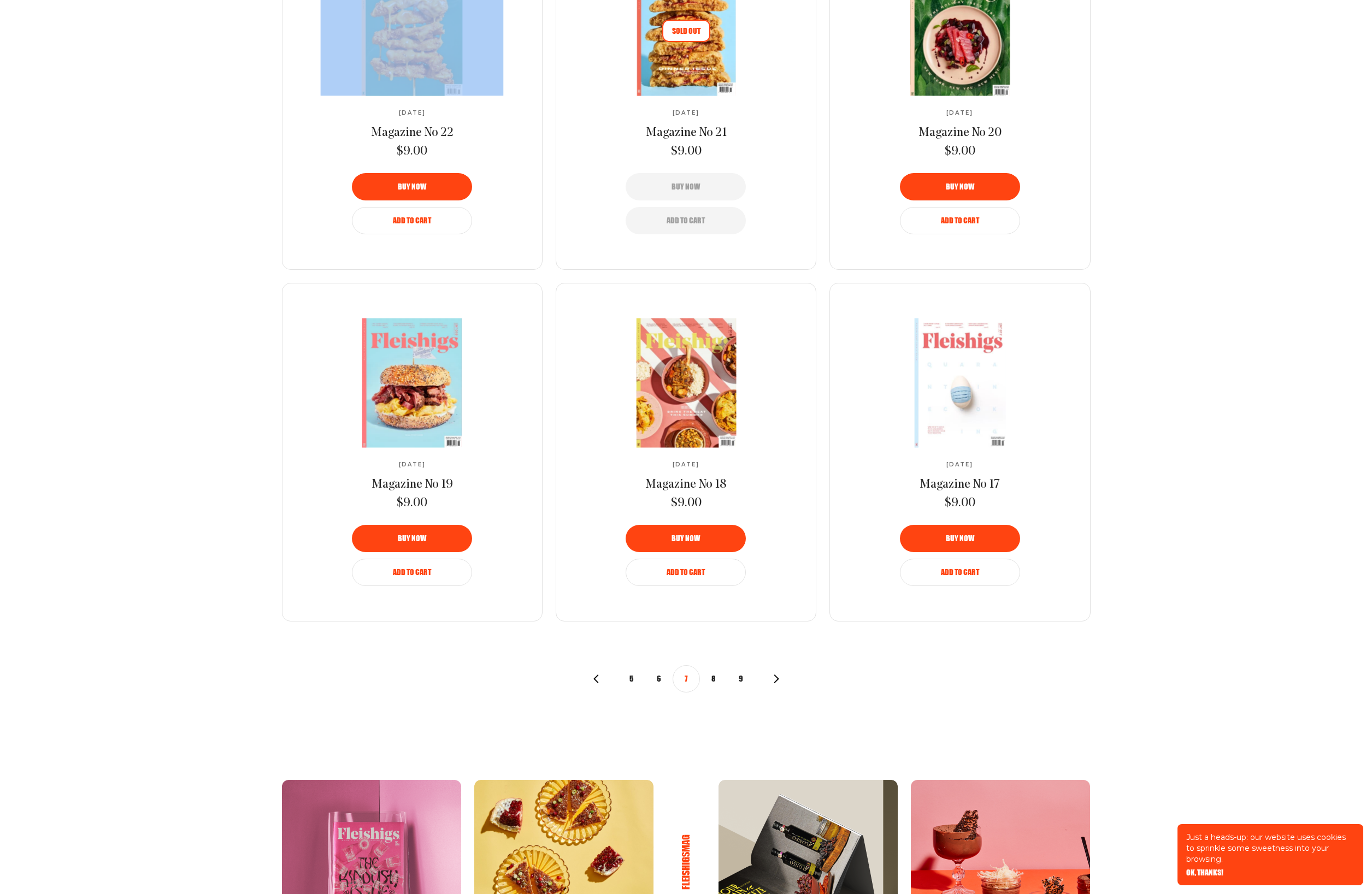
click at [715, 676] on button "8" at bounding box center [714, 679] width 27 height 27
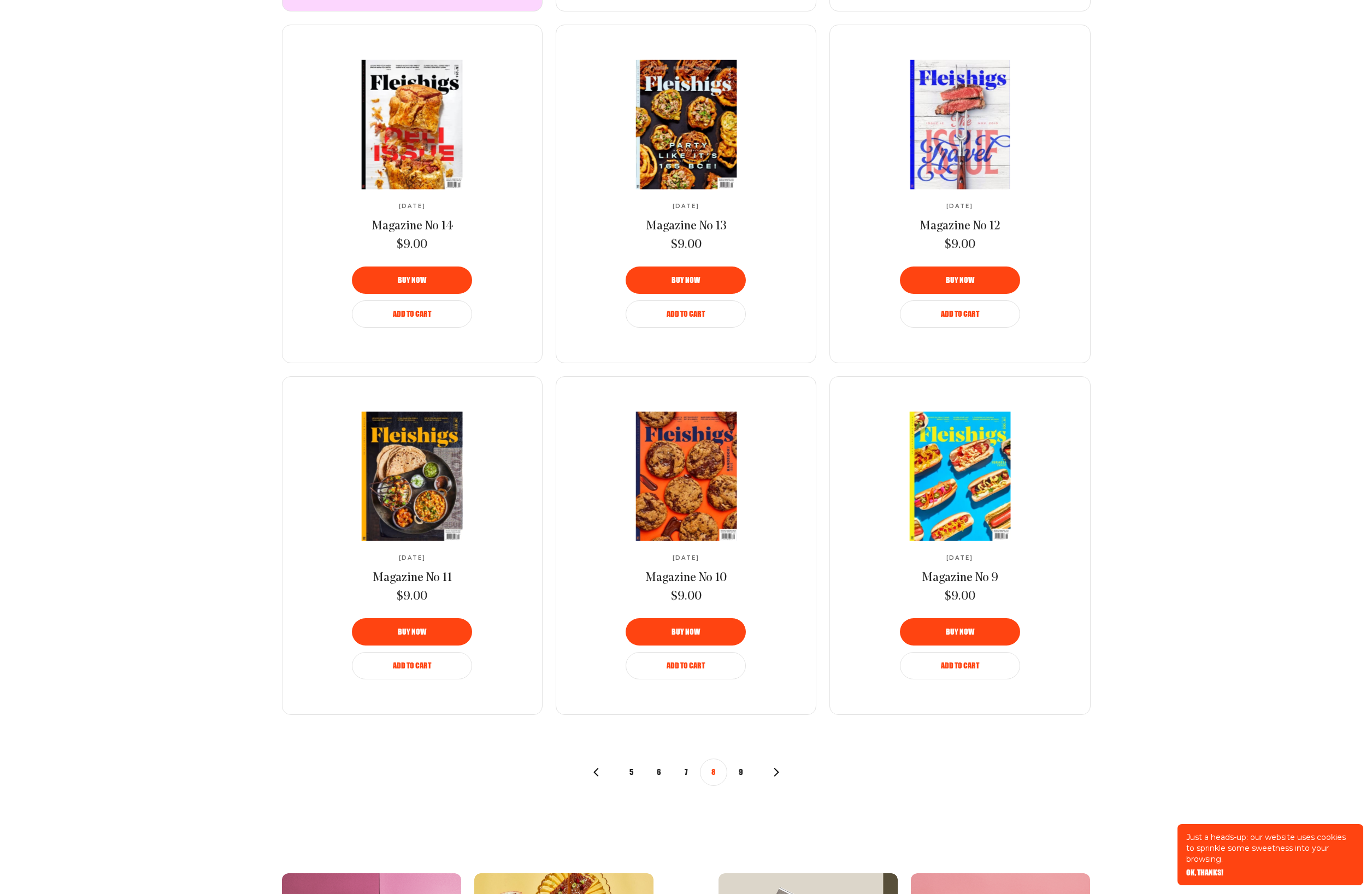
scroll to position [808, 0]
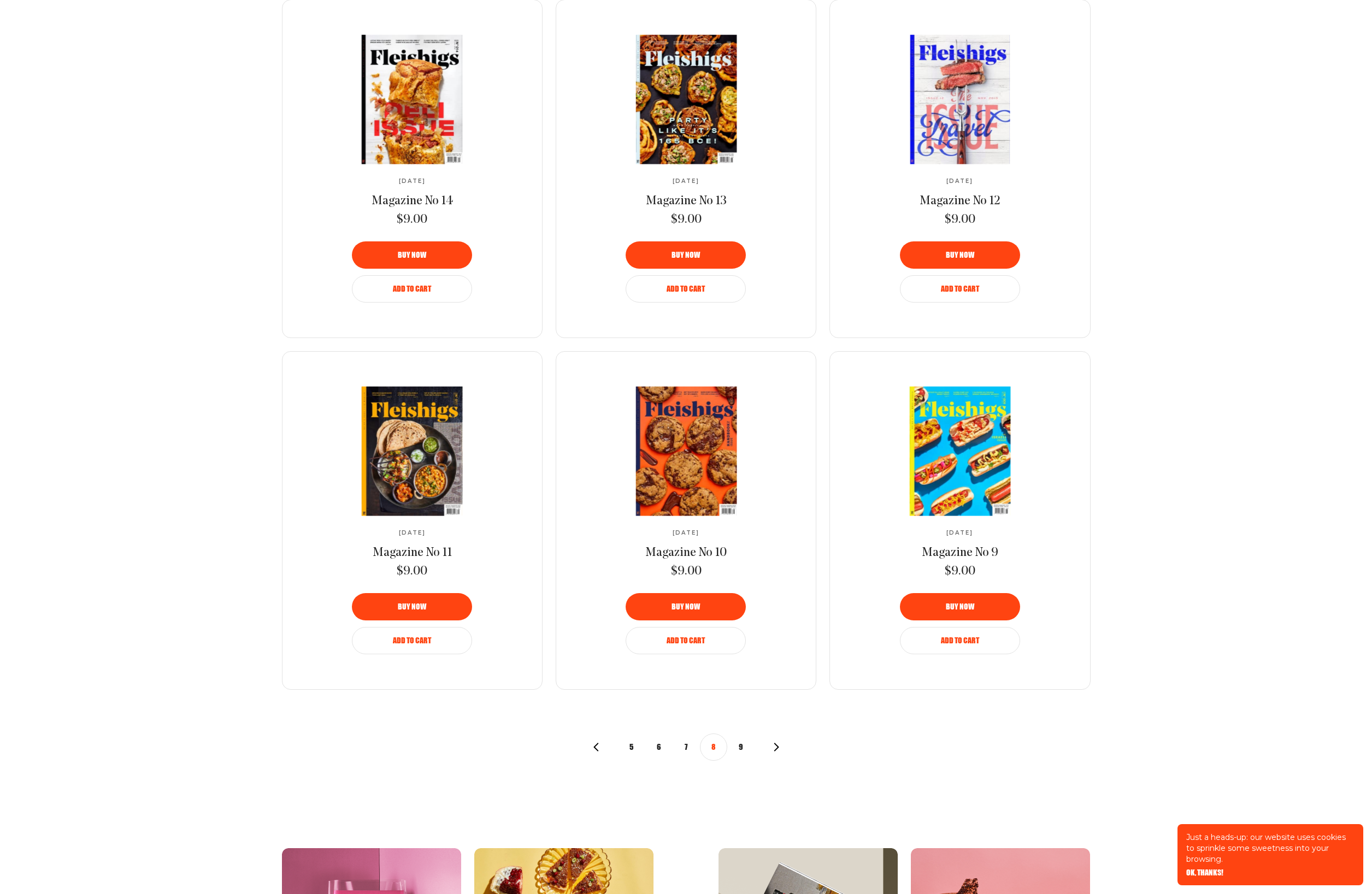
click at [739, 747] on button "9" at bounding box center [741, 747] width 27 height 27
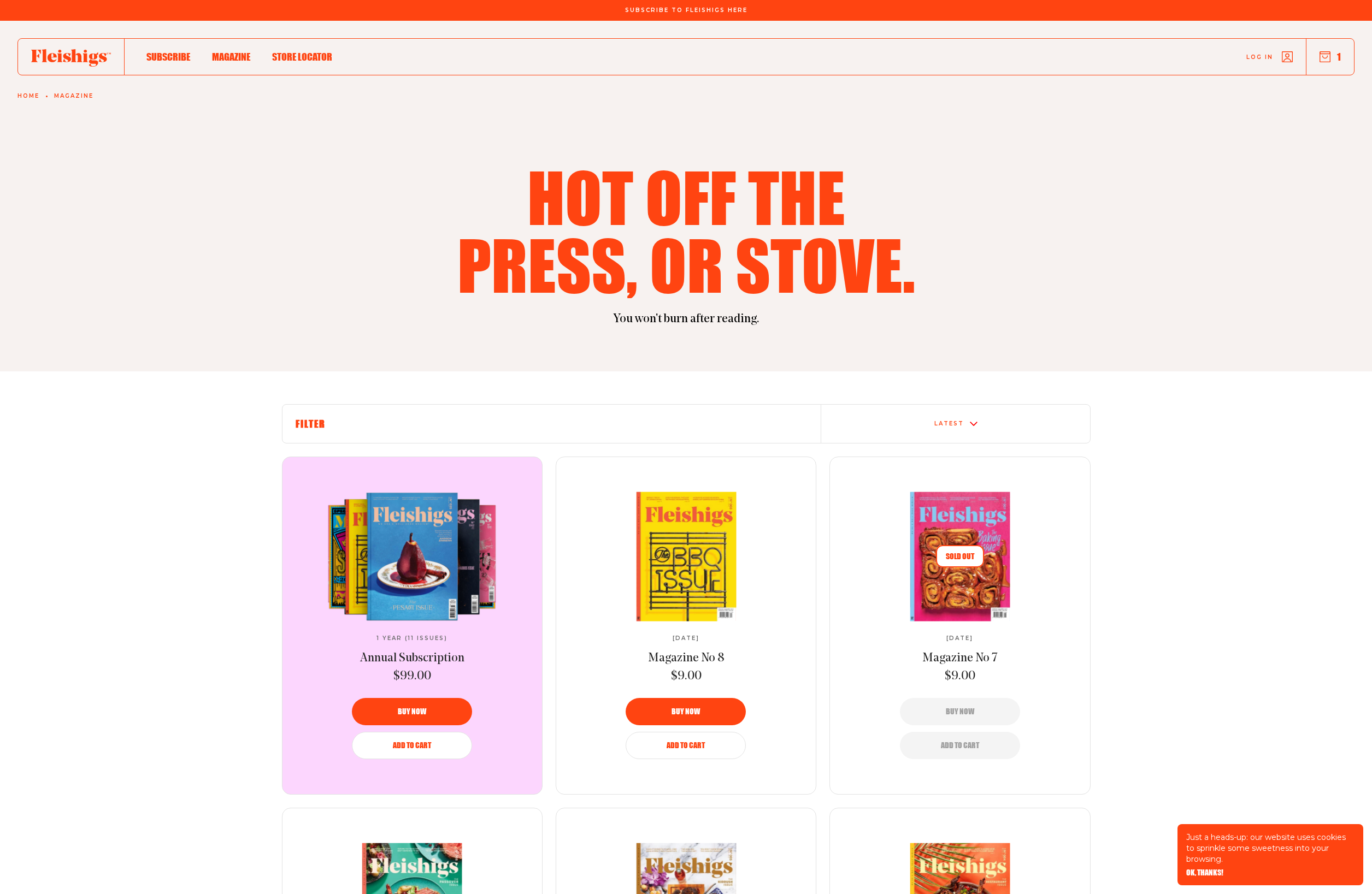
click at [216, 51] on span "Magazine" at bounding box center [231, 45] width 38 height 12
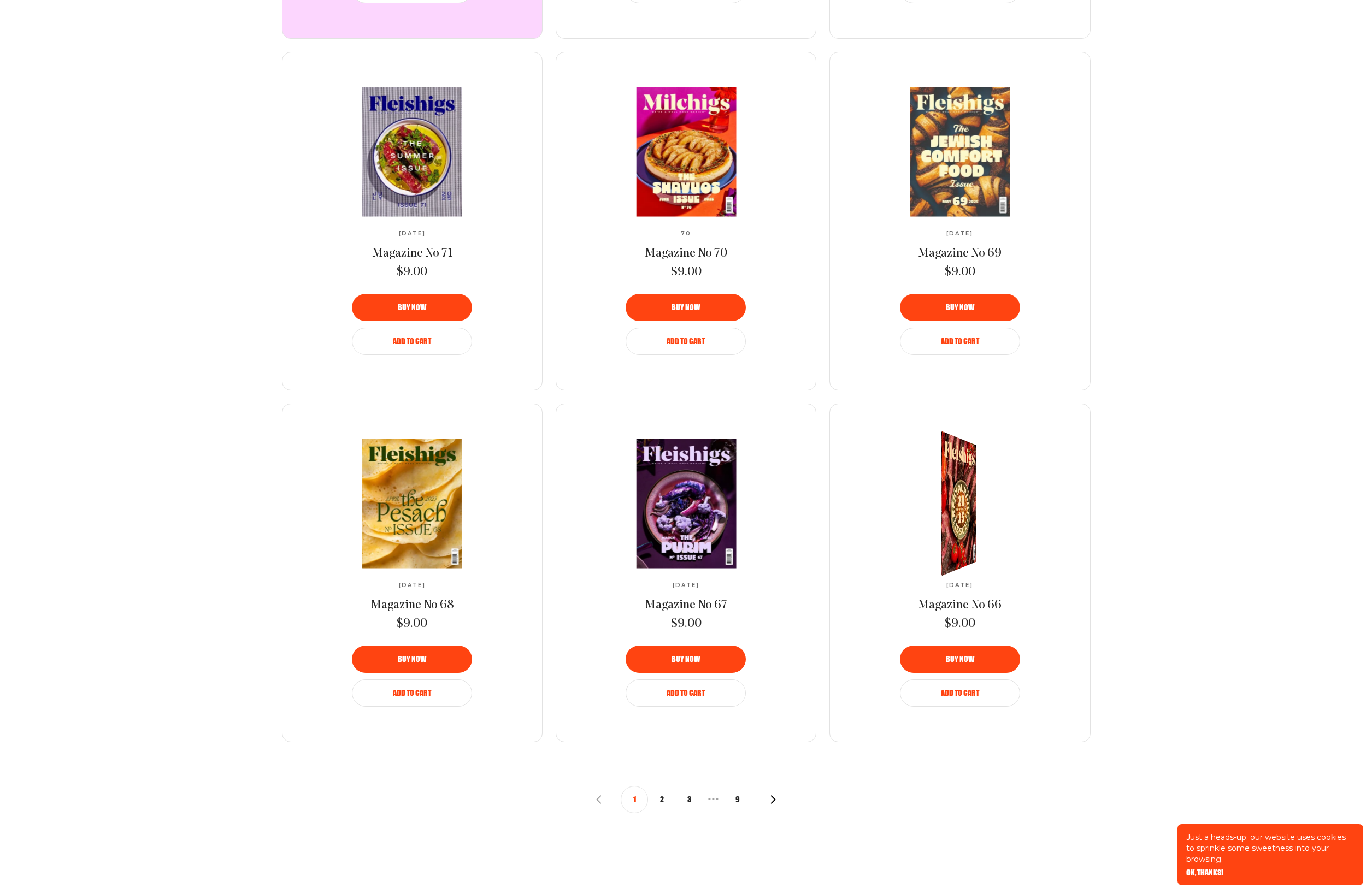
scroll to position [758, 0]
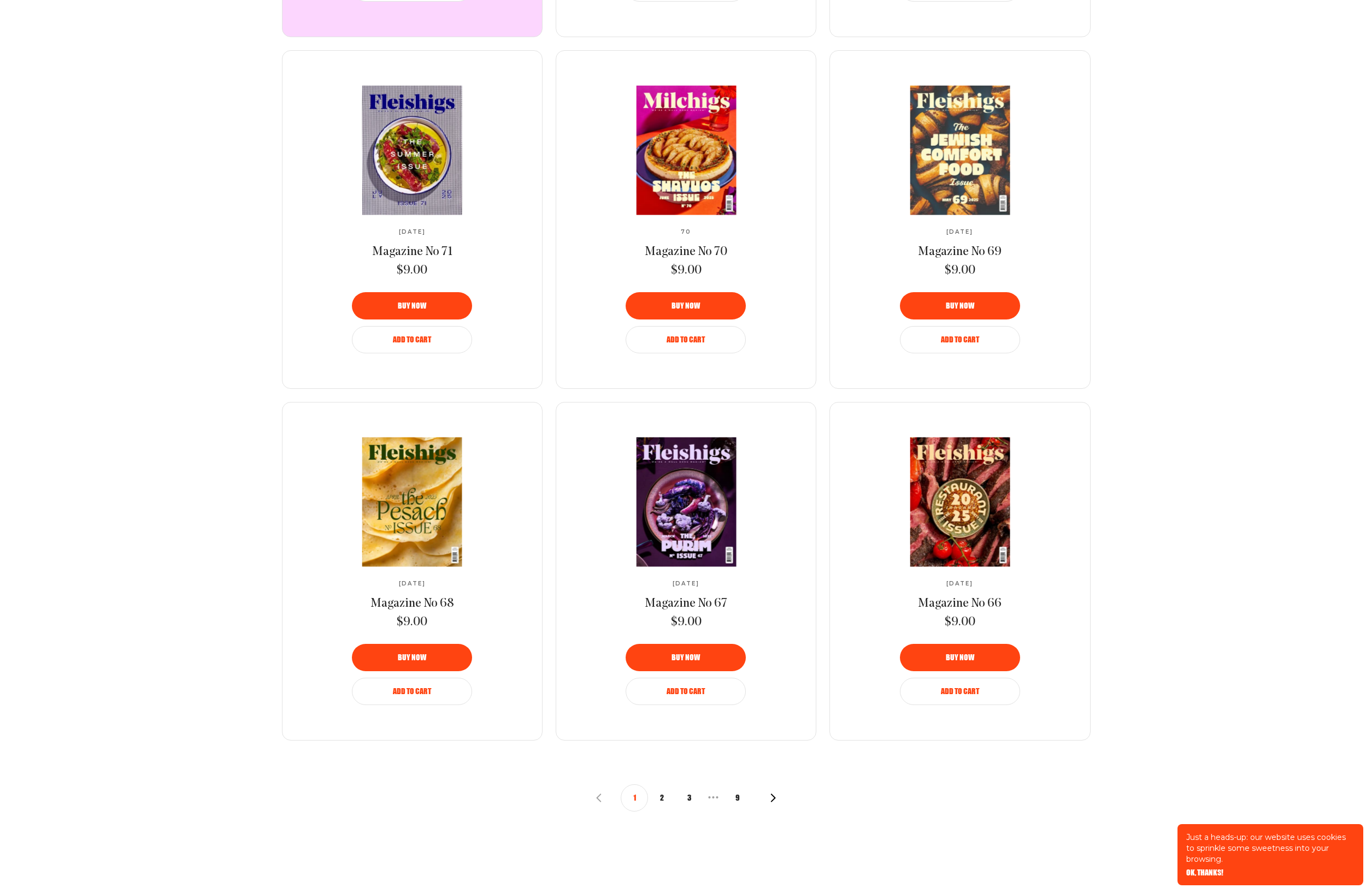
click at [657, 795] on button "2" at bounding box center [662, 798] width 27 height 27
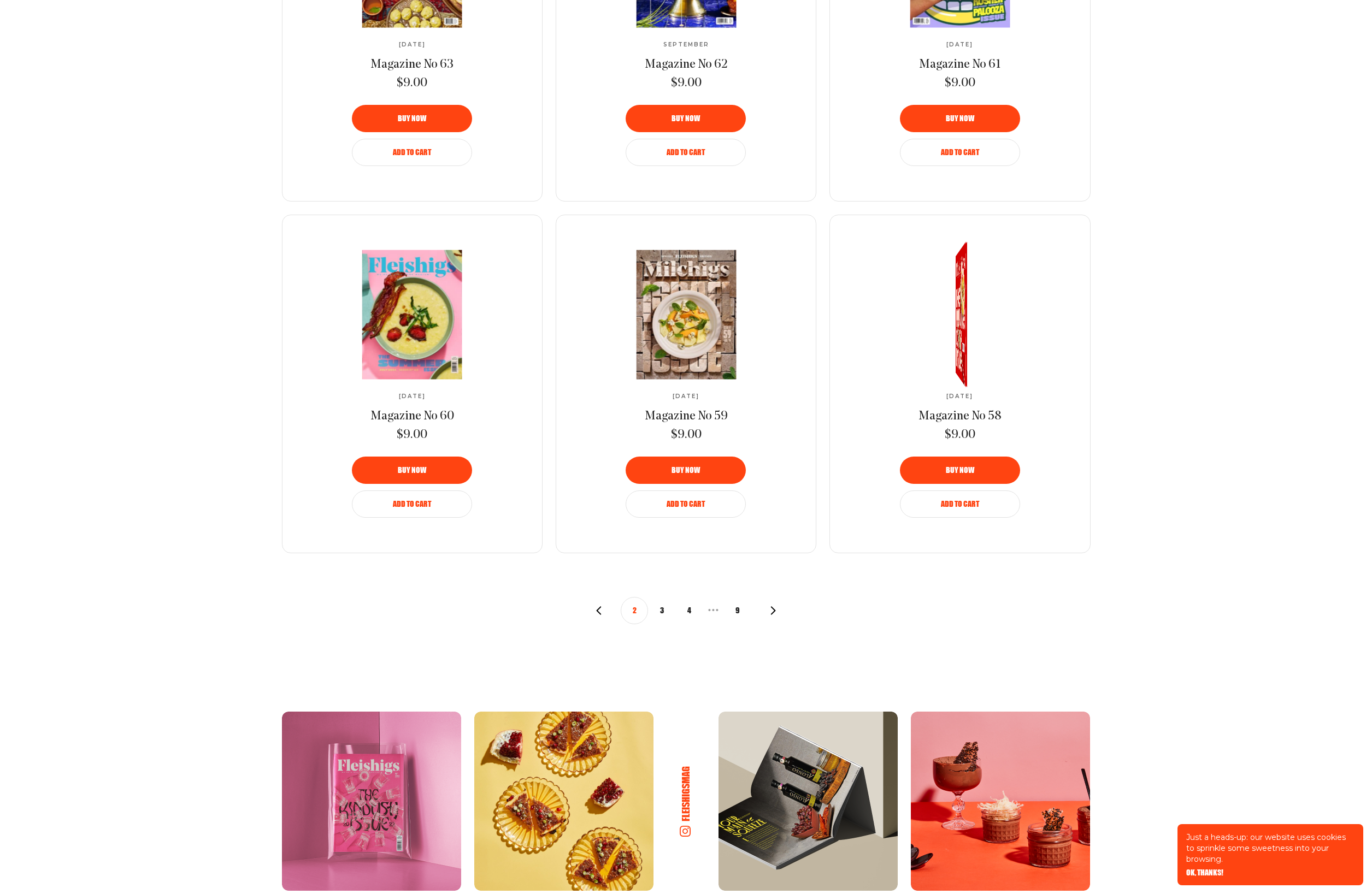
scroll to position [1097, 0]
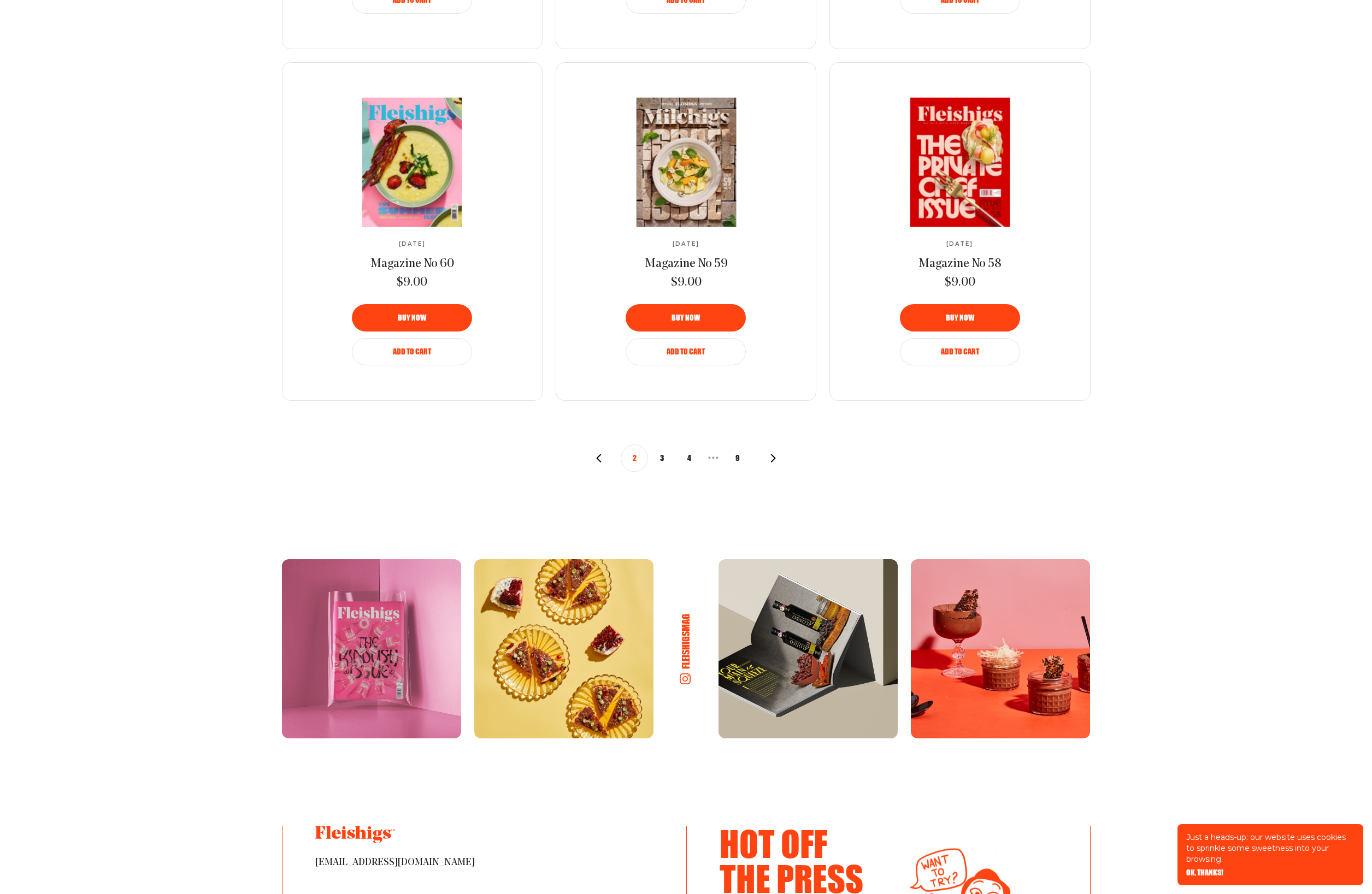
click at [662, 459] on button "3" at bounding box center [662, 458] width 27 height 27
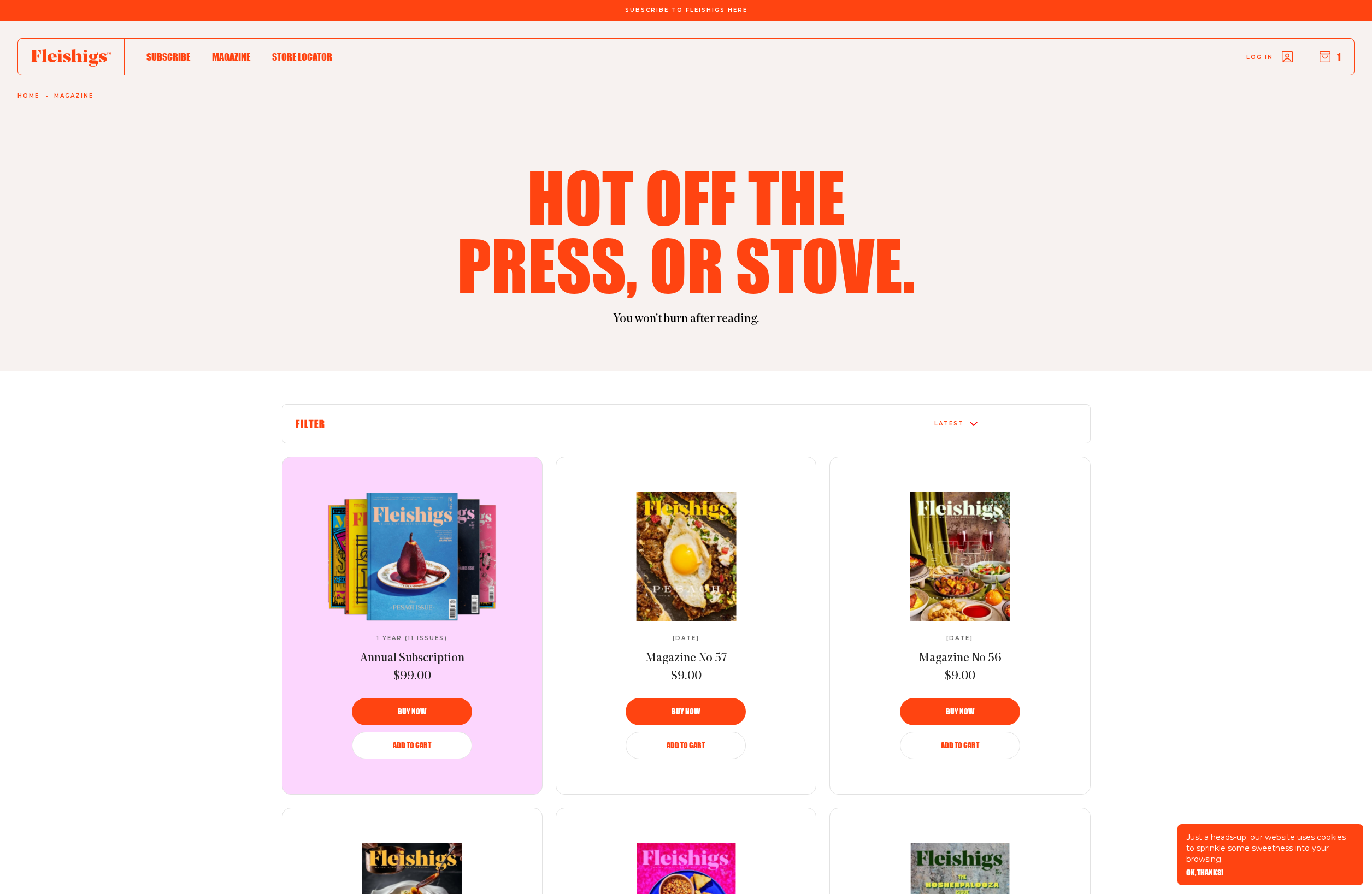
click at [305, 51] on span "Store locator" at bounding box center [301, 45] width 60 height 12
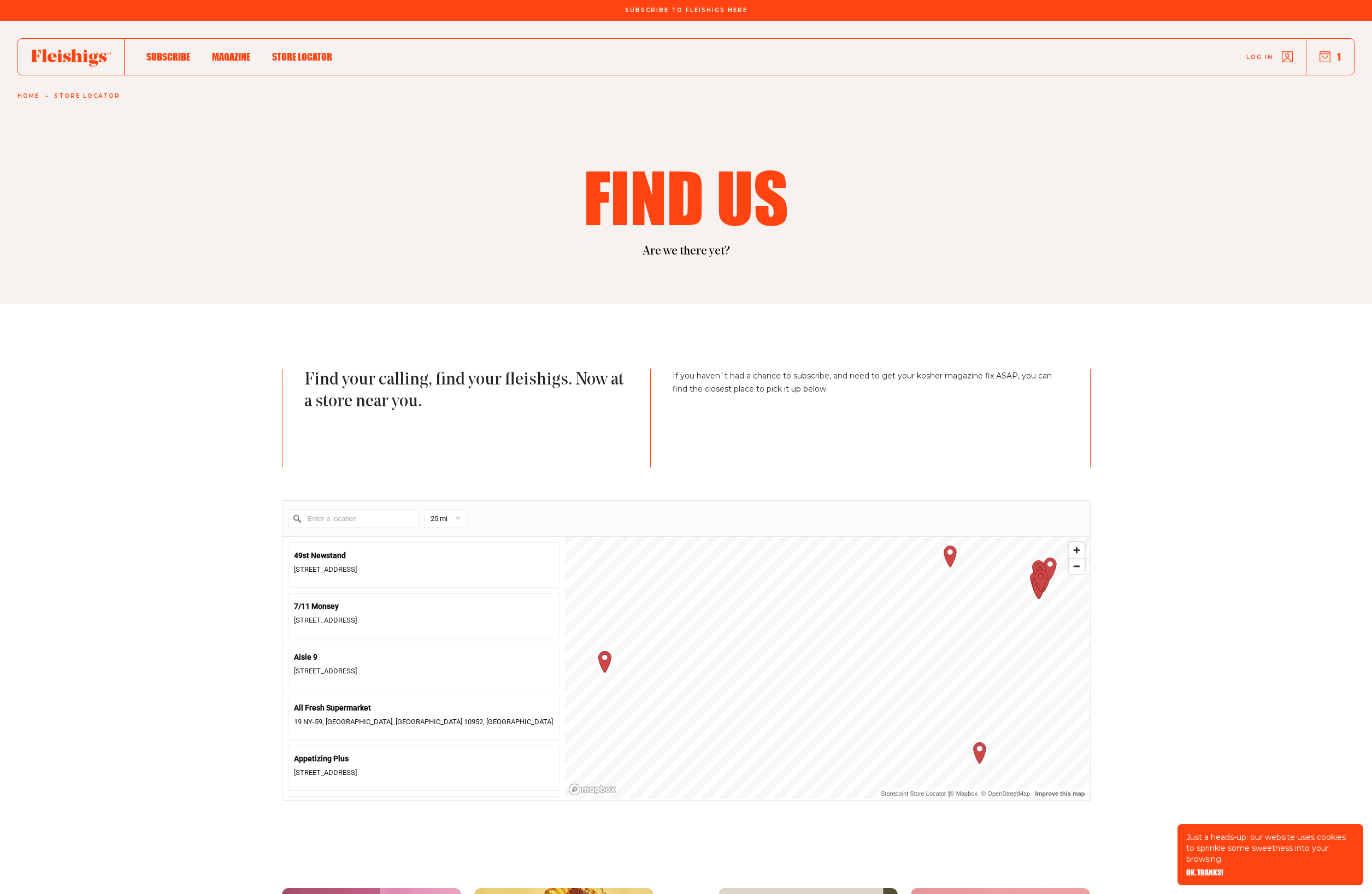
click at [353, 521] on input "Enter a location" at bounding box center [353, 519] width 131 height 19
type input "Australia"
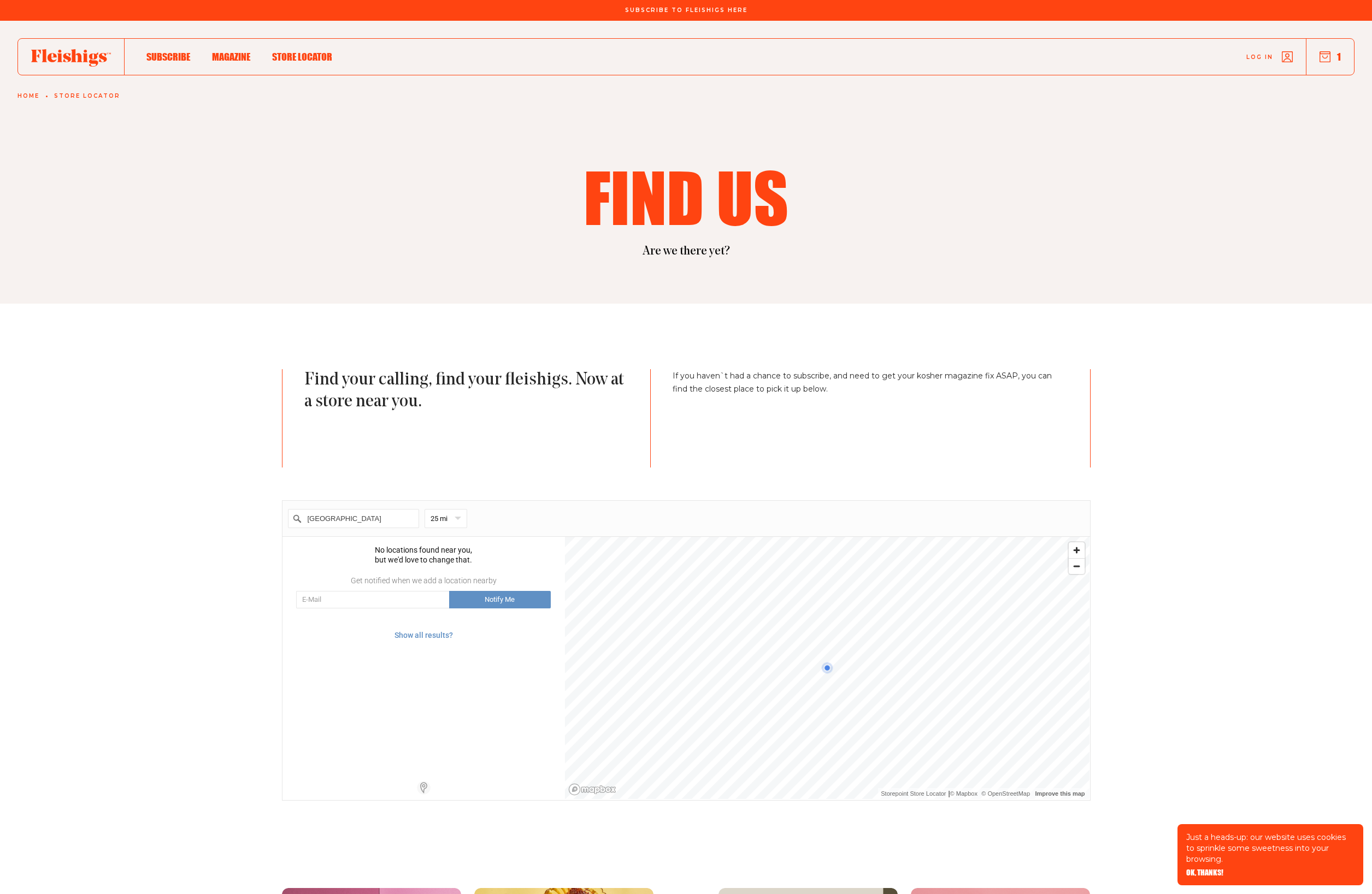
click at [1331, 56] on button "1" at bounding box center [1330, 57] width 22 height 12
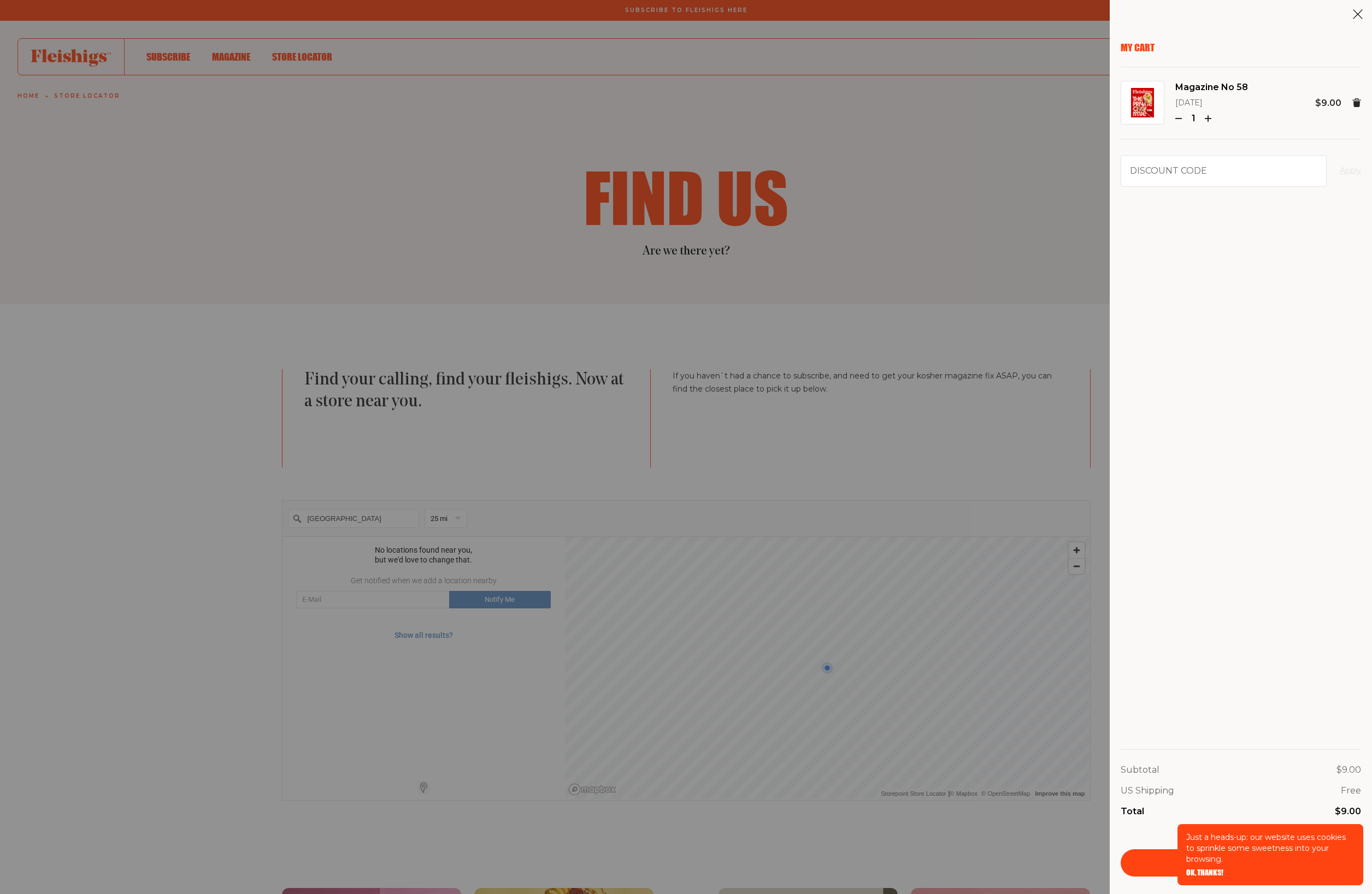
click at [1201, 869] on span "OK, THANKS!" at bounding box center [1205, 865] width 37 height 8
click at [1264, 861] on link "Checkout" at bounding box center [1241, 863] width 241 height 27
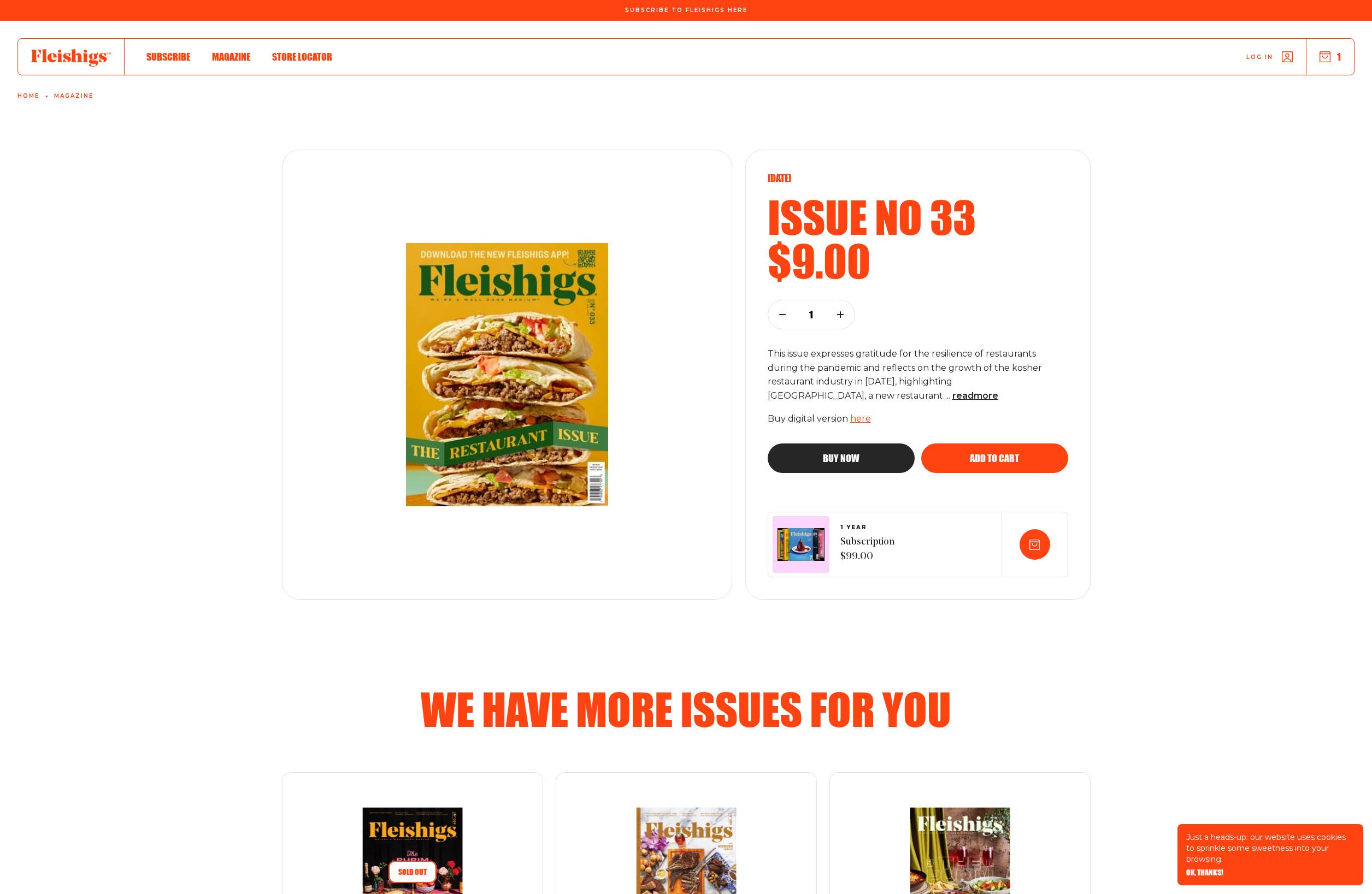
click at [975, 394] on p "This issue expresses gratitude for the resilience of restaurants during the pan…" at bounding box center [909, 374] width 282 height 57
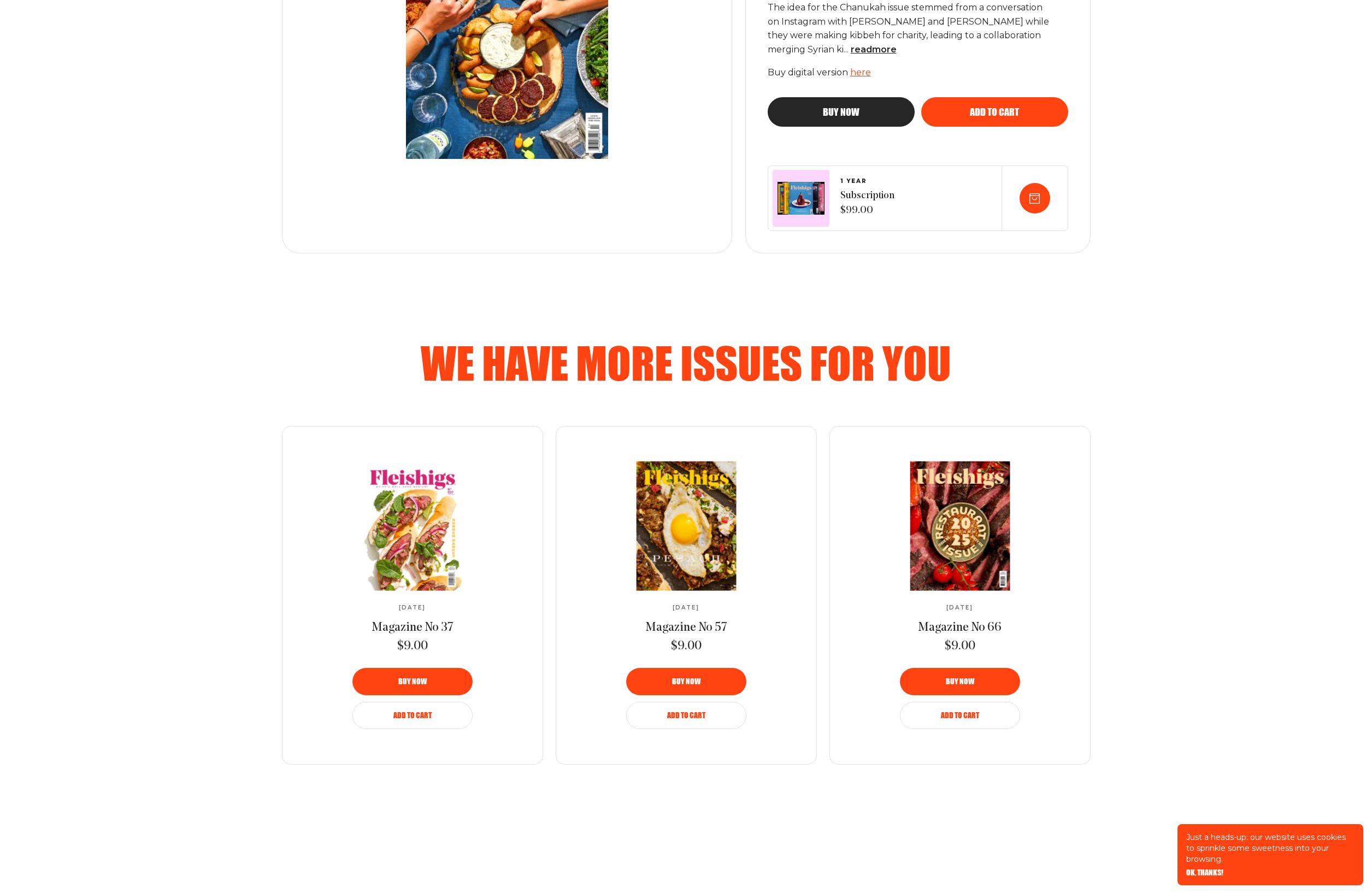
scroll to position [459, 0]
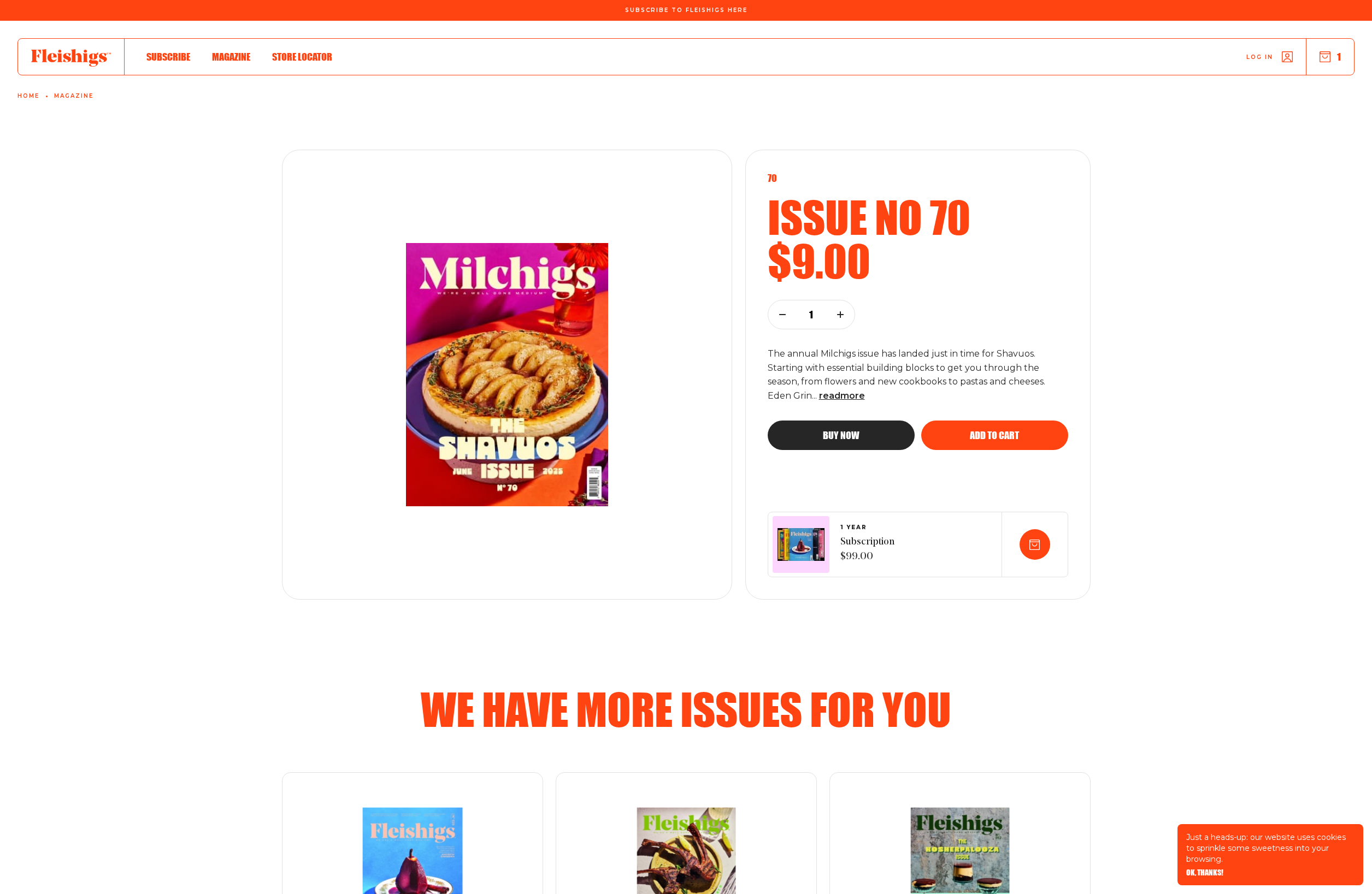
click at [997, 324] on div "70 Issue no 70 $9.00 1 The annual Milchigs issue has landed just in time for Sh…" at bounding box center [918, 311] width 301 height 278
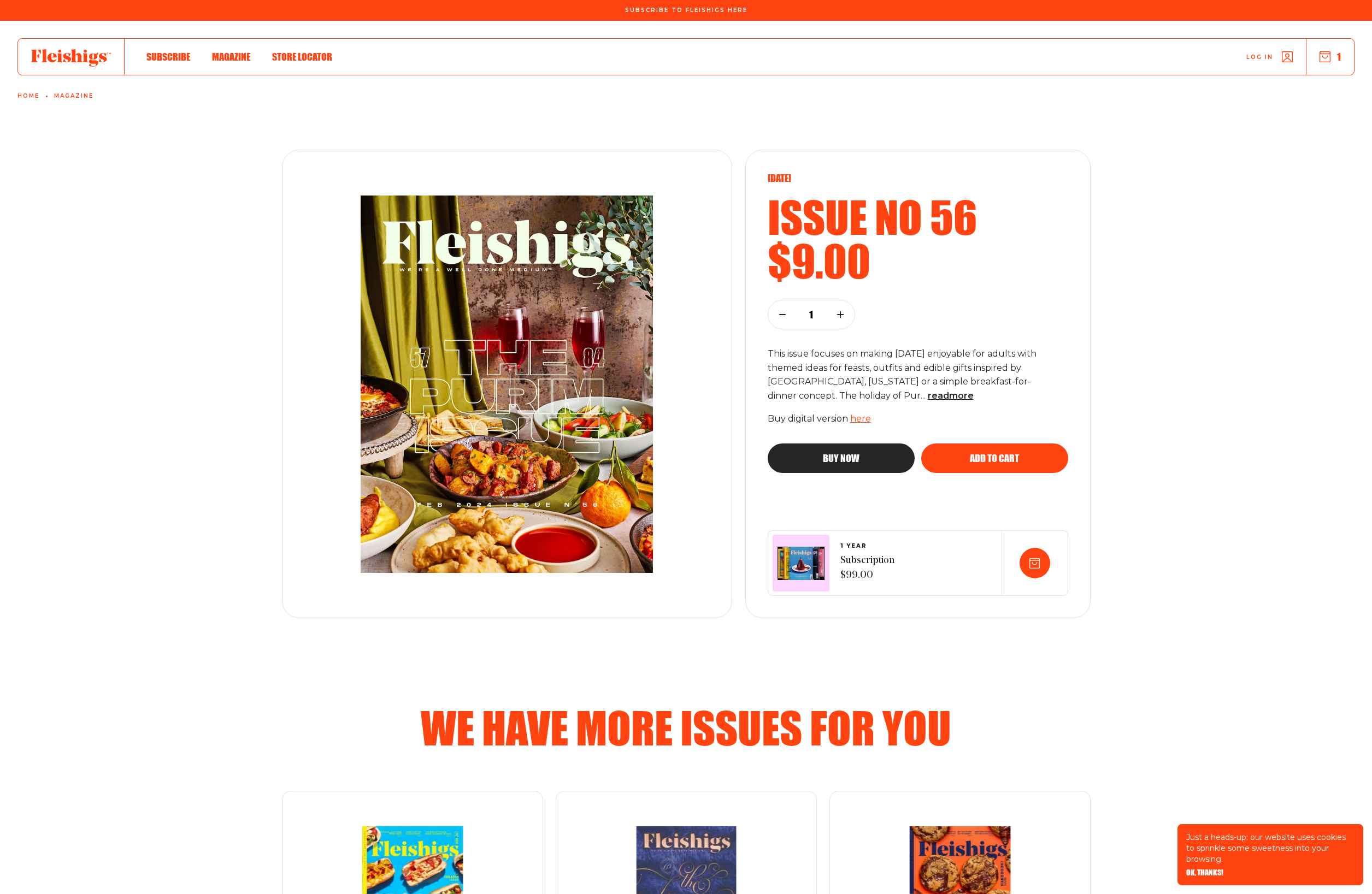
click at [1110, 338] on div "March 2024 Issue no 56 $9.00 1 This issue focuses on making Purim enjoyable for…" at bounding box center [686, 384] width 874 height 469
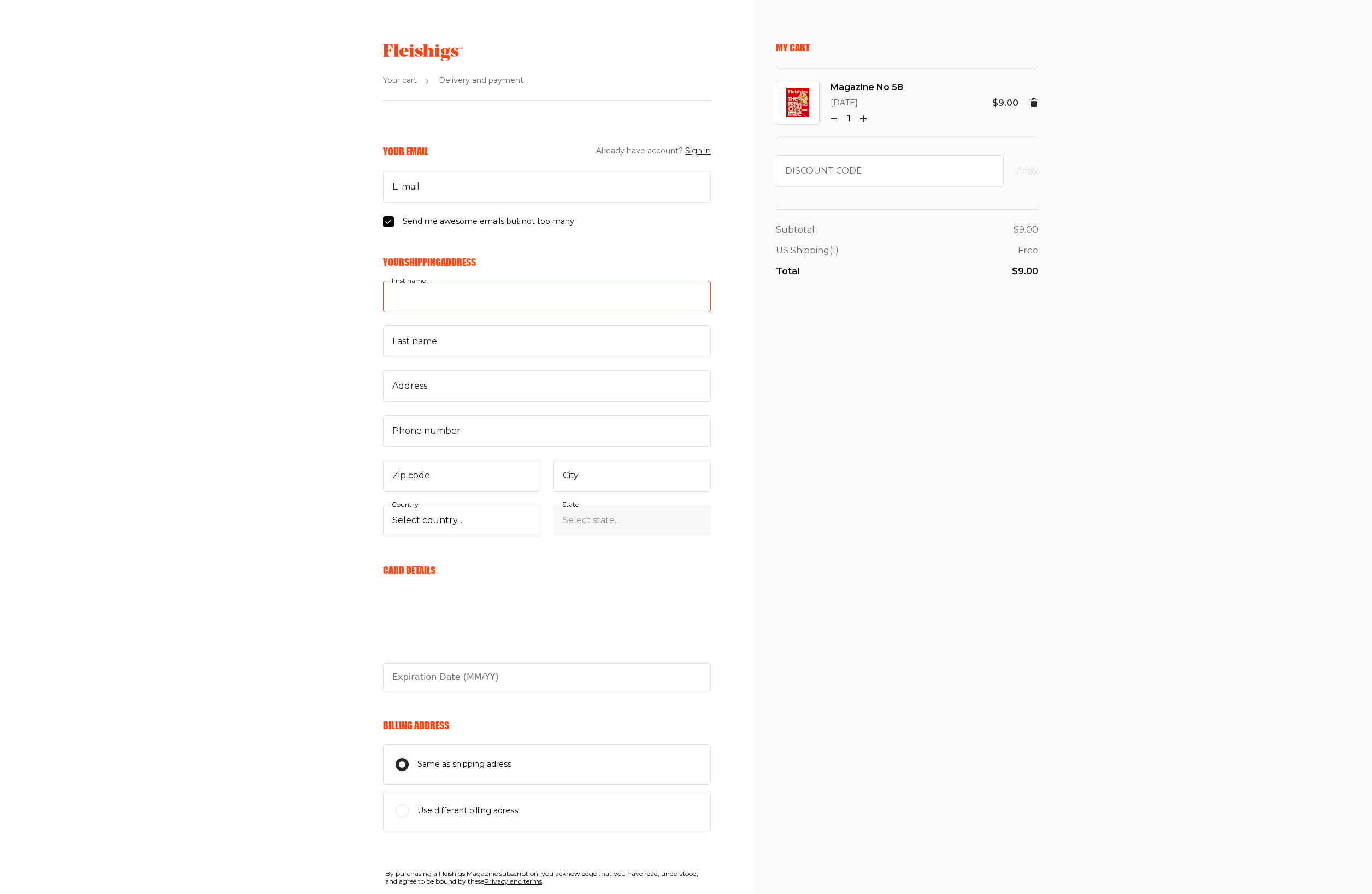
click at [504, 288] on input "First name" at bounding box center [546, 296] width 328 height 32
type input "Xinyi"
type input "[EMAIL_ADDRESS][DOMAIN_NAME]"
type input "[PERSON_NAME]"
type input "[STREET_ADDRESS]"
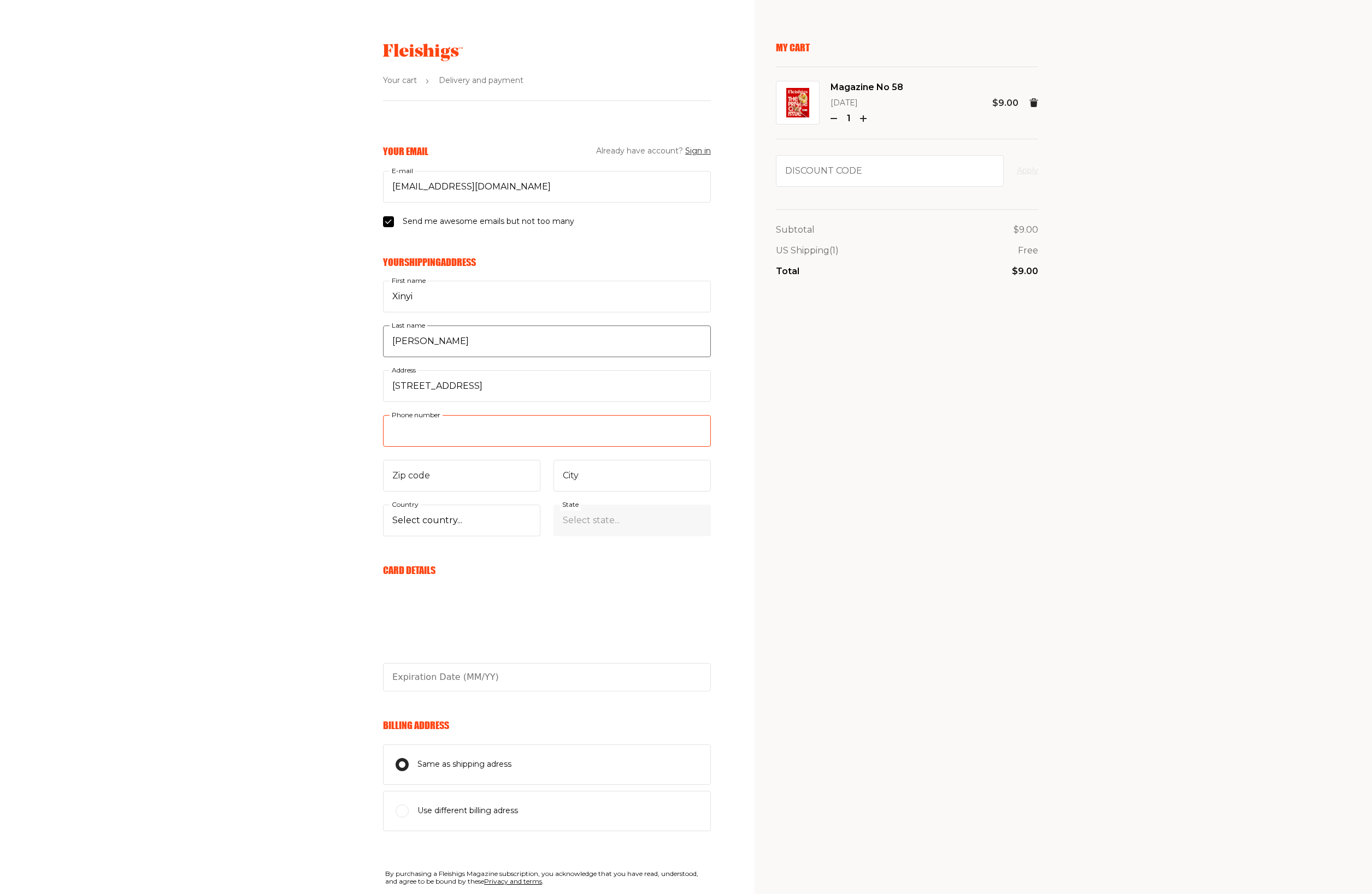
type input "0478088083"
type input "2217"
type input "Kogarah"
select select "AU"
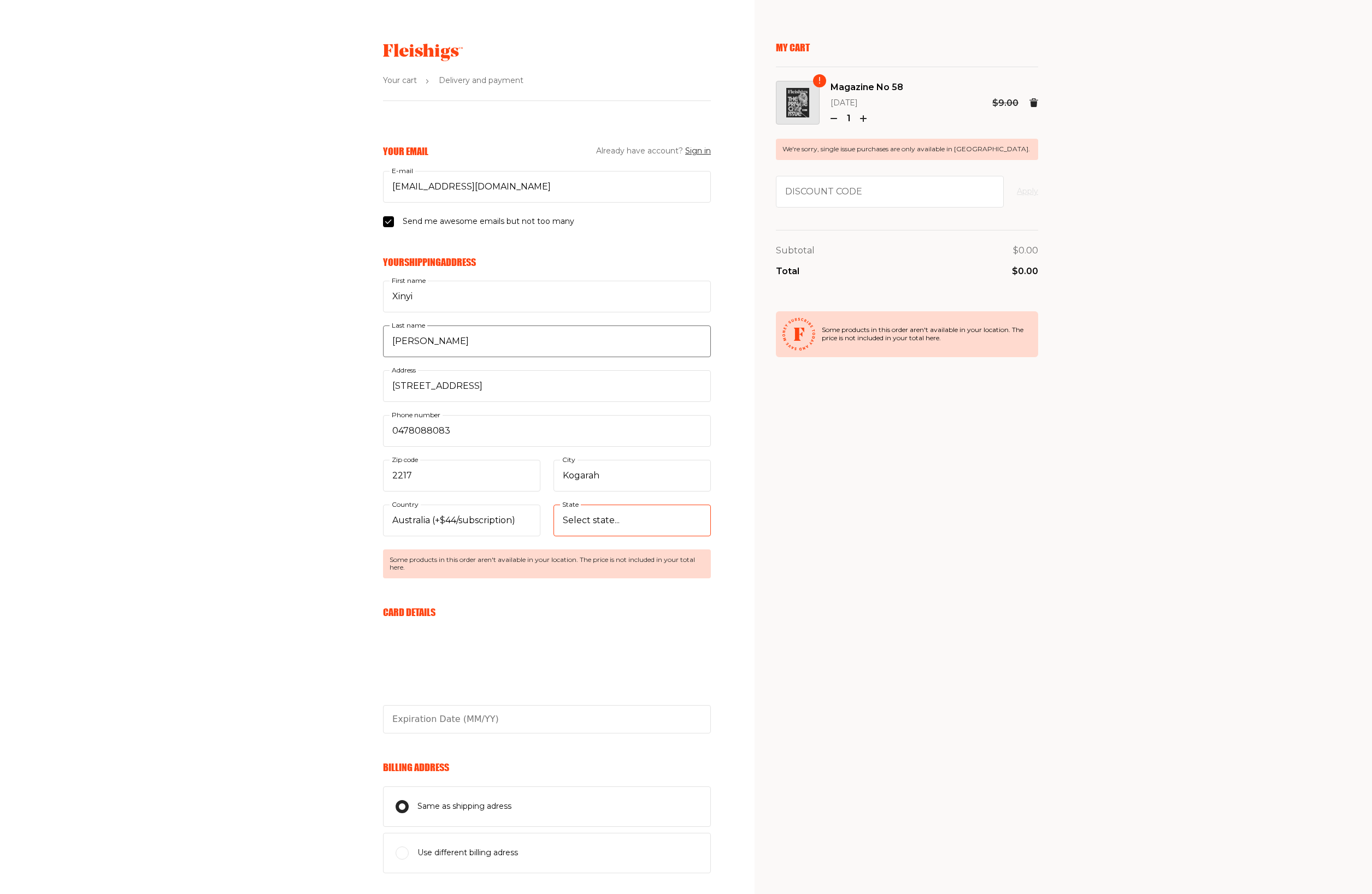
select select "[GEOGRAPHIC_DATA]"
